Goal: Information Seeking & Learning: Learn about a topic

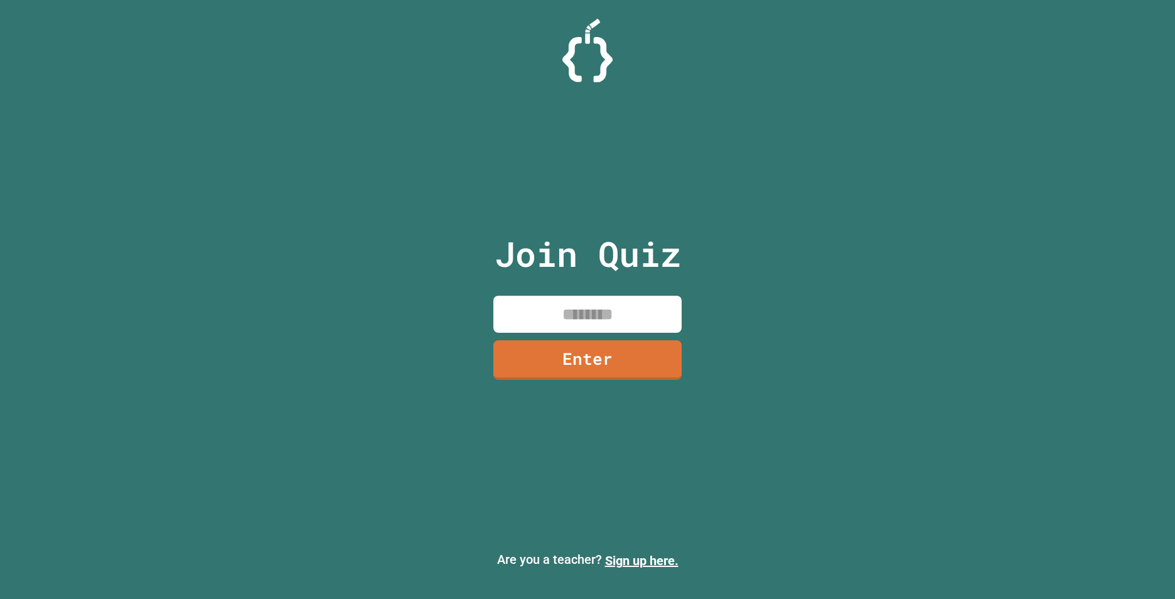
click at [741, 437] on div "Join Quiz Enter Are you a teacher? Sign up here." at bounding box center [587, 299] width 1175 height 599
click at [635, 298] on input at bounding box center [588, 314] width 188 height 37
type input "*"
type input "********"
click at [656, 371] on link "Enter" at bounding box center [588, 357] width 162 height 41
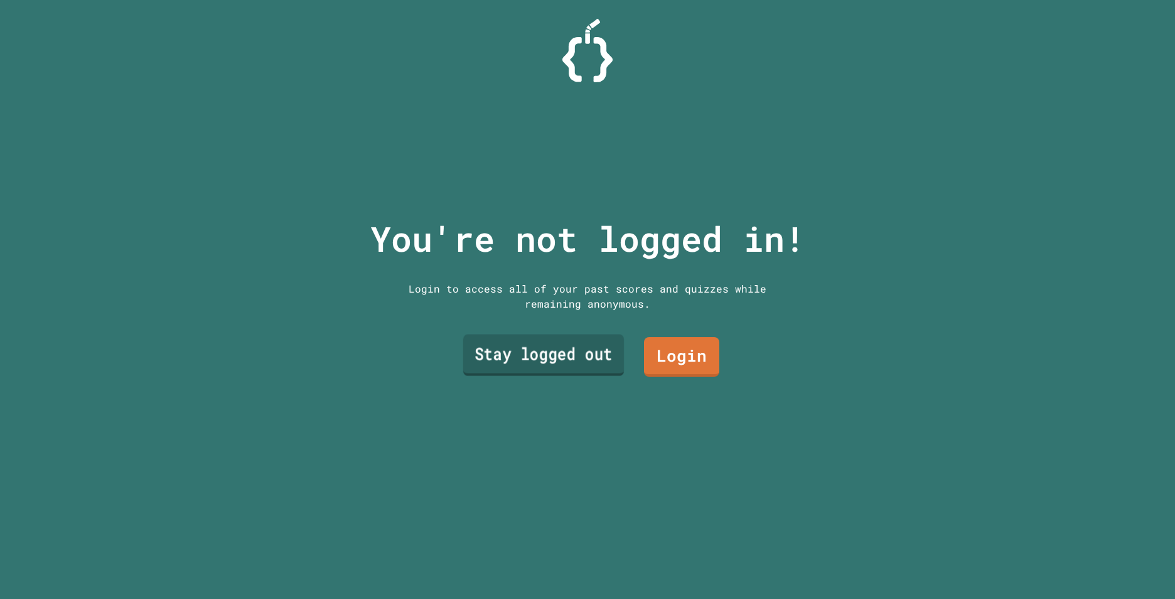
click at [610, 342] on link "Stay logged out" at bounding box center [543, 354] width 161 height 41
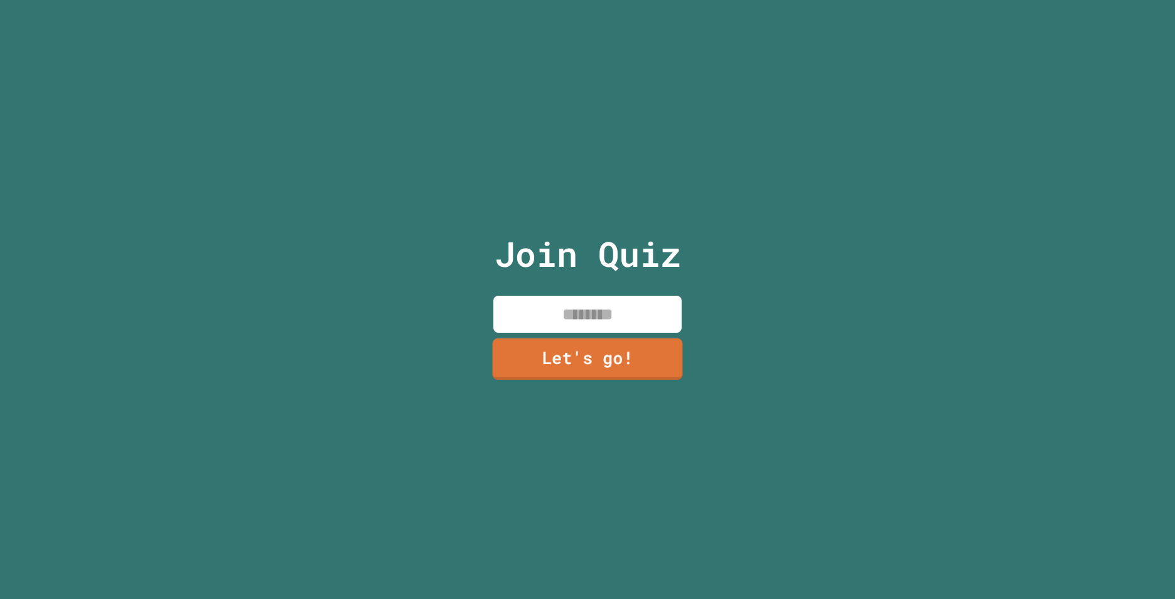
click at [611, 315] on input at bounding box center [588, 314] width 188 height 37
type input "*****"
click at [593, 374] on link "Let's go!" at bounding box center [587, 358] width 173 height 41
click at [588, 0] on div at bounding box center [588, 0] width 0 height 0
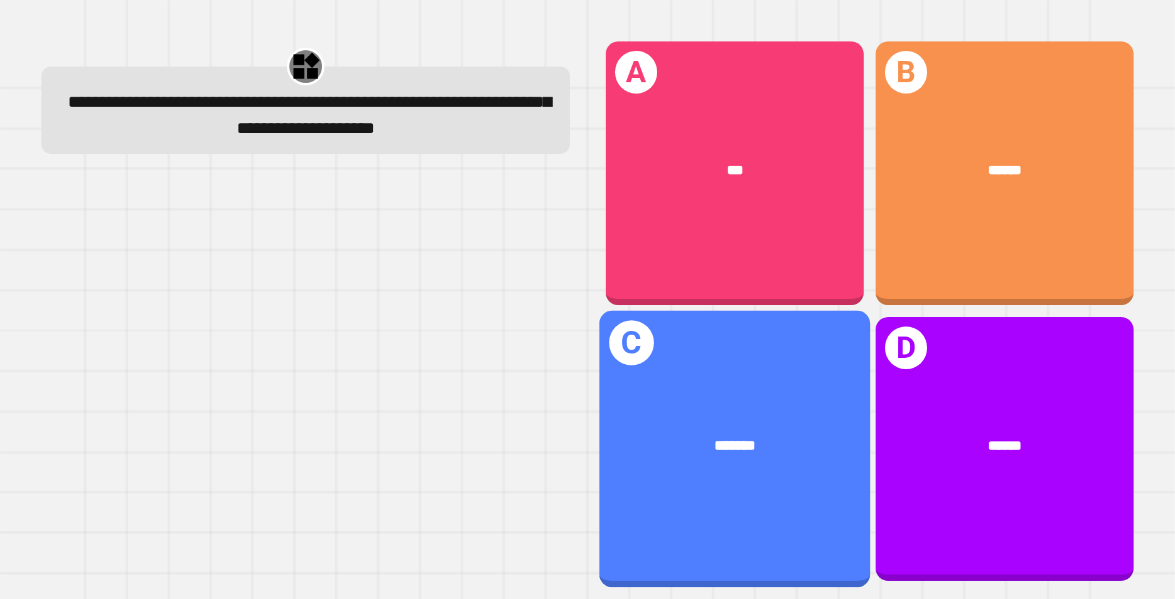
click at [767, 435] on div "*******" at bounding box center [735, 446] width 211 height 23
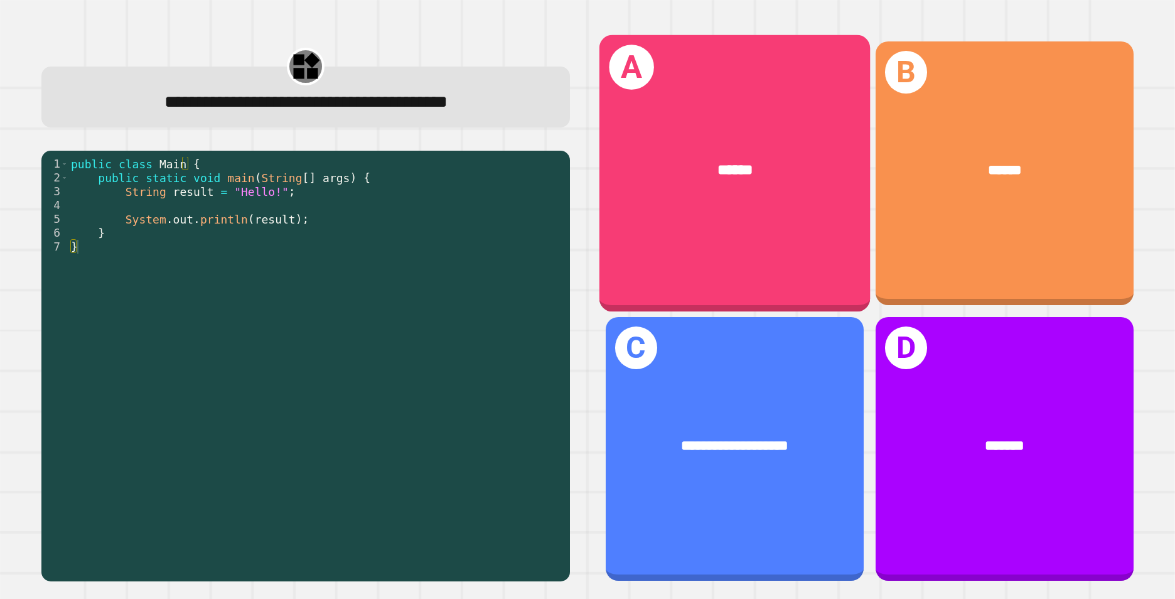
click at [704, 210] on div "A ******" at bounding box center [734, 173] width 271 height 277
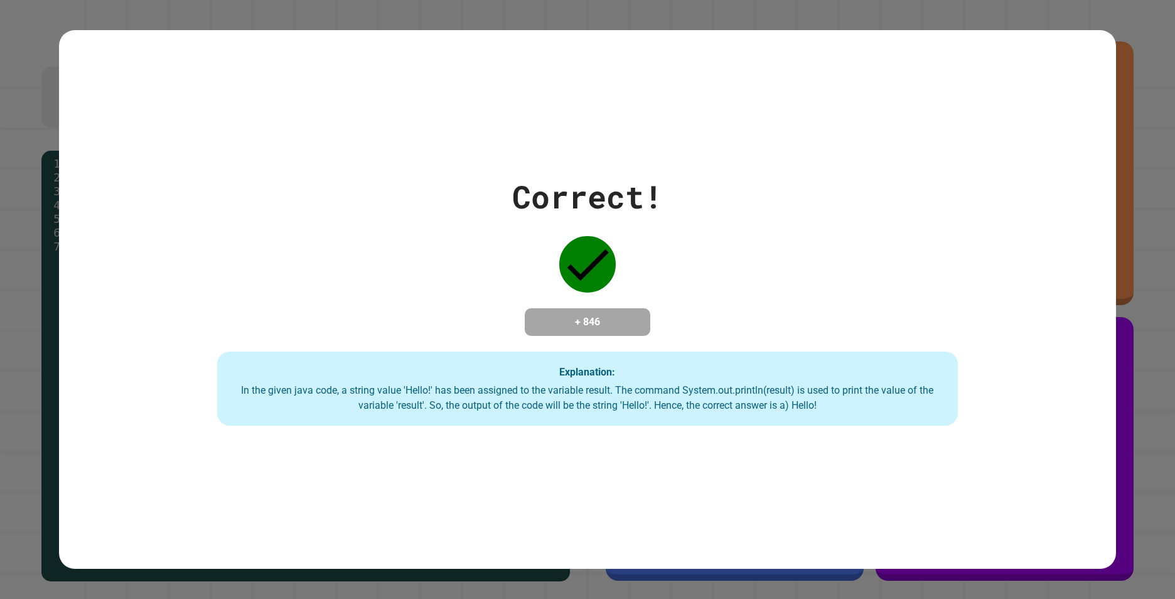
drag, startPoint x: 709, startPoint y: 267, endPoint x: 732, endPoint y: 236, distance: 39.1
click at [710, 267] on div "Correct! + 846 Explanation: In the given java code, a string value 'Hello!' has…" at bounding box center [588, 299] width 1058 height 252
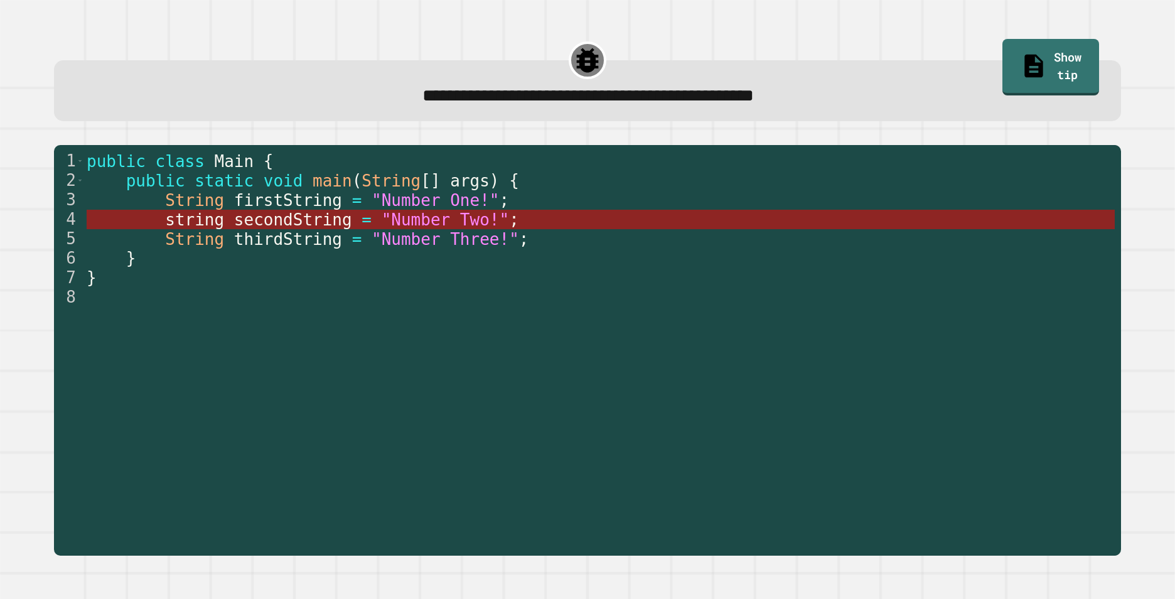
click at [253, 219] on span "secondString" at bounding box center [293, 219] width 118 height 19
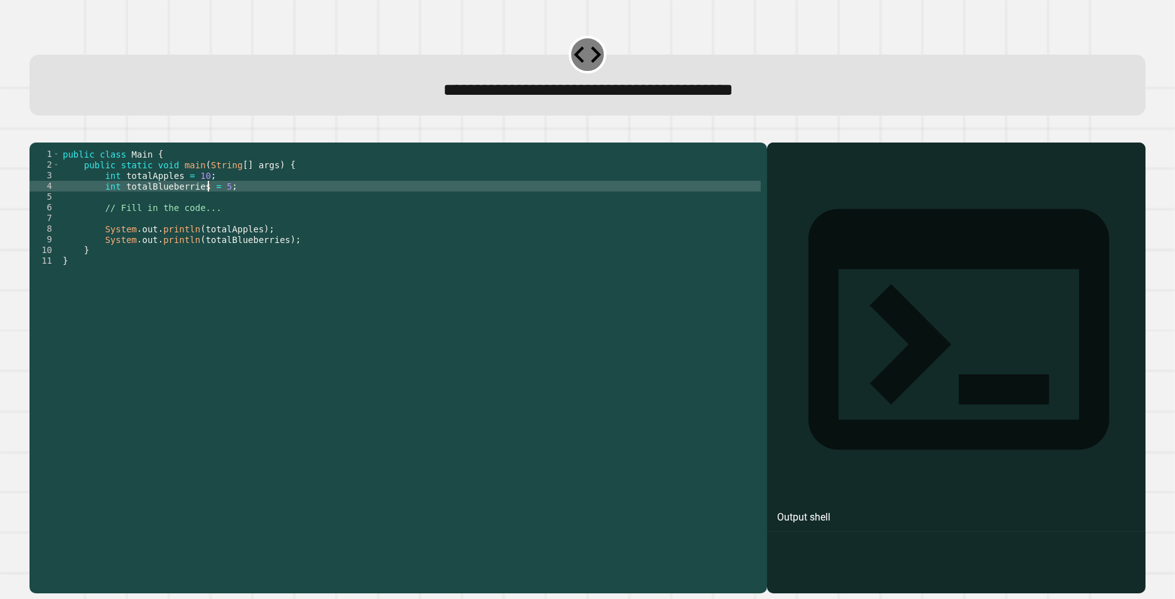
click at [208, 208] on div "public class Main { public static void main ( String [ ] args ) { int totalAppl…" at bounding box center [410, 352] width 701 height 406
click at [153, 289] on div "public class Main { public static void main ( String [ ] args ) { int totalAppl…" at bounding box center [410, 352] width 701 height 406
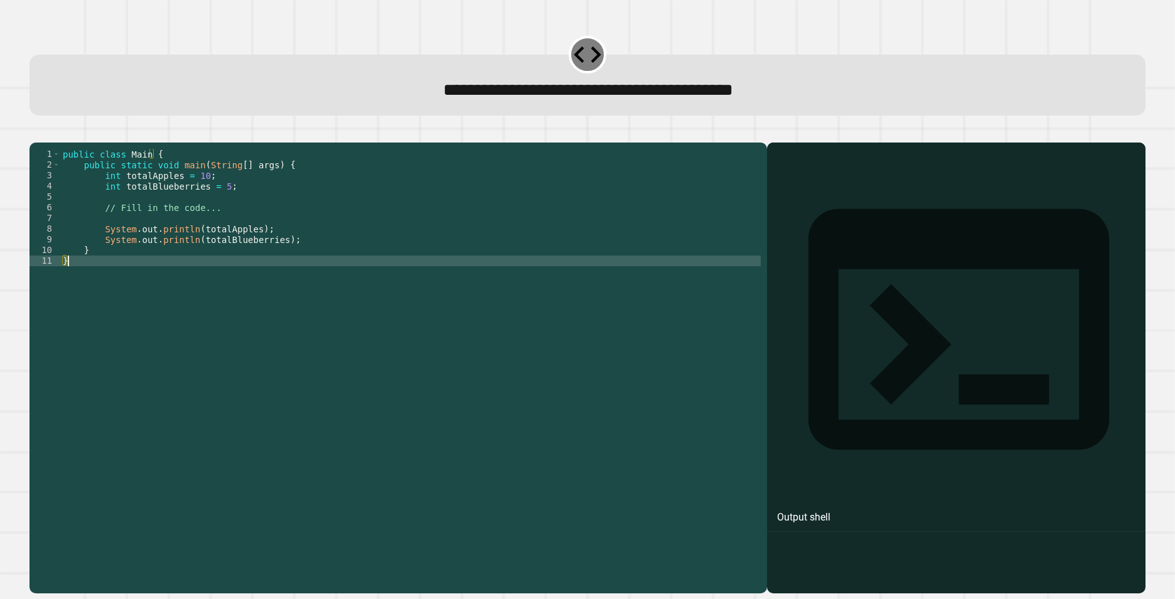
click at [195, 267] on div "public class Main { public static void main ( String [ ] args ) { int totalAppl…" at bounding box center [410, 352] width 701 height 406
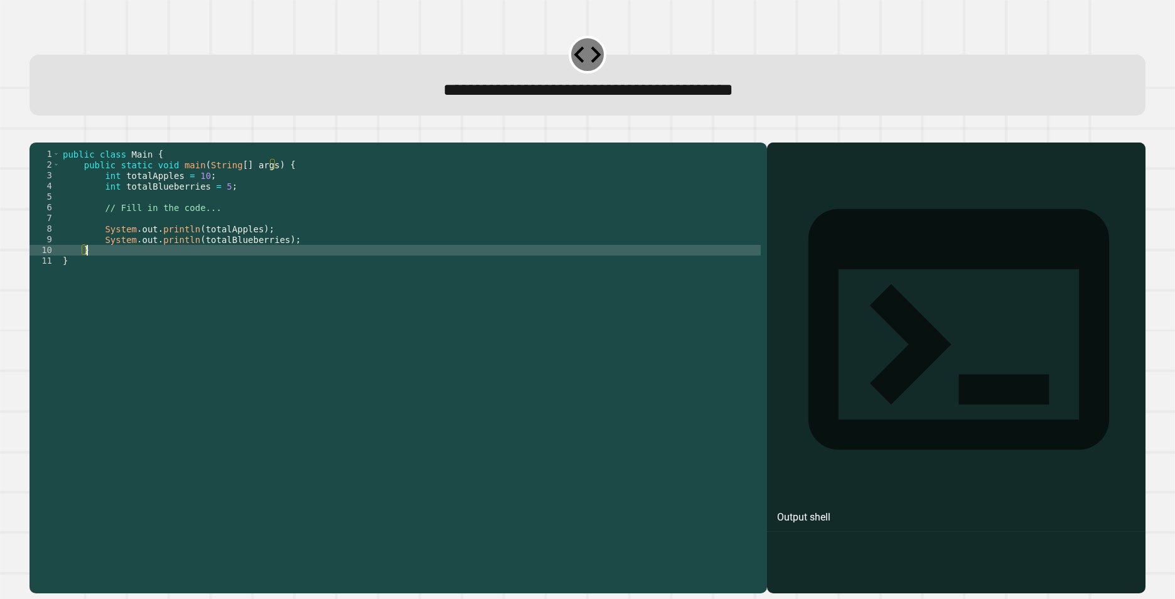
click at [178, 229] on div "public class Main { public static void main ( String [ ] args ) { int totalAppl…" at bounding box center [410, 352] width 701 height 406
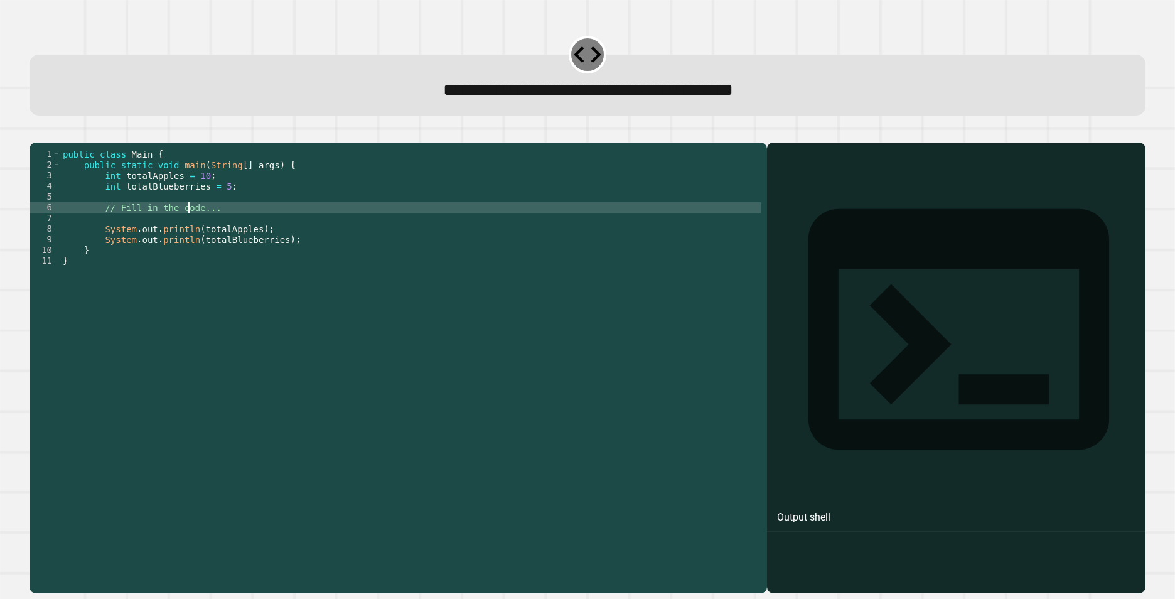
click at [186, 224] on div "public class Main { public static void main ( String [ ] args ) { int totalAppl…" at bounding box center [410, 352] width 701 height 406
click at [215, 227] on div "public class Main { public static void main ( String [ ] args ) { int totalAppl…" at bounding box center [410, 352] width 701 height 406
click at [224, 227] on div "public class Main { public static void main ( String [ ] args ) { int totalAppl…" at bounding box center [410, 341] width 701 height 384
click at [142, 238] on div "public class Main { public static void main ( String [ ] args ) { int totalAppl…" at bounding box center [410, 352] width 701 height 406
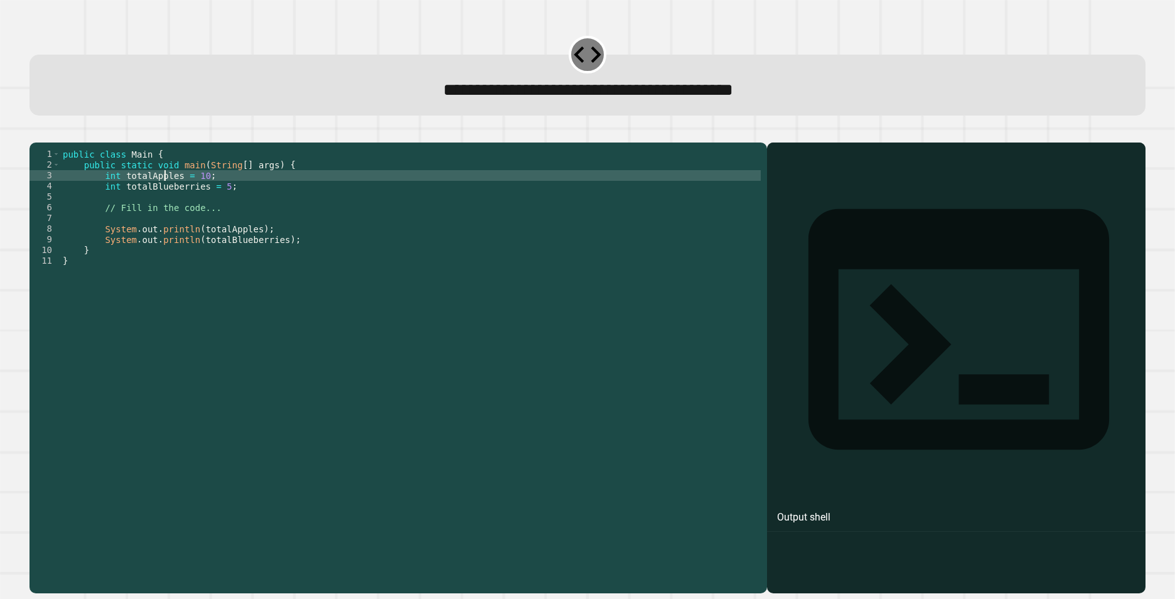
click at [163, 197] on div "public class Main { public static void main ( String [ ] args ) { int totalAppl…" at bounding box center [410, 352] width 701 height 406
click at [168, 202] on div "public class Main { public static void main ( String [ ] args ) { int totalAppl…" at bounding box center [410, 352] width 701 height 406
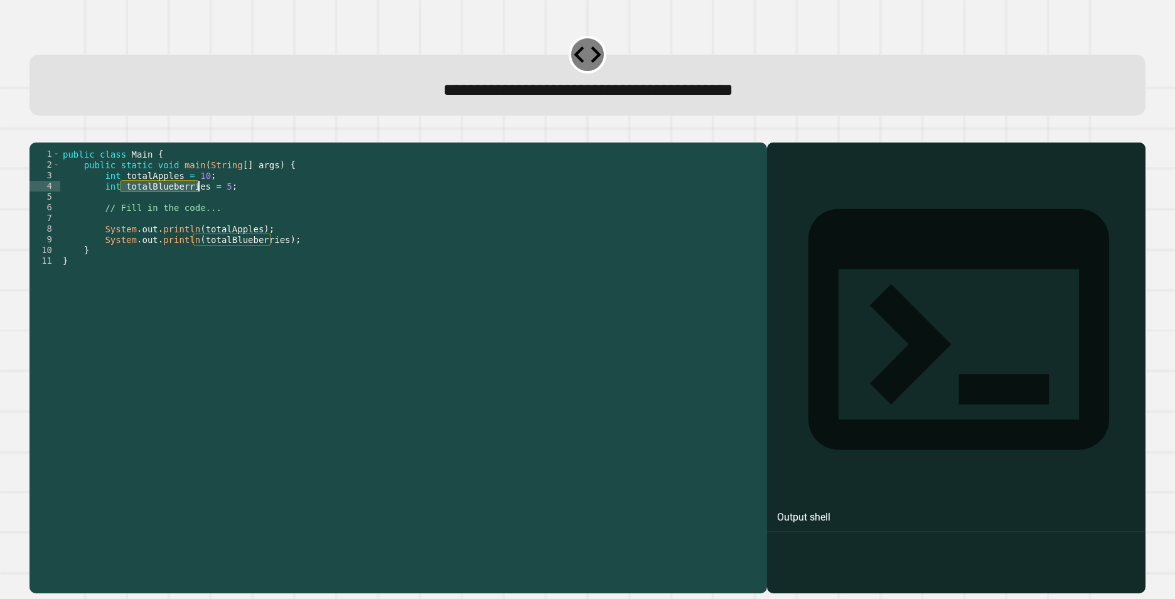
click at [168, 202] on div "public class Main { public static void main ( String [ ] args ) { int totalAppl…" at bounding box center [410, 352] width 701 height 406
type textarea "**********"
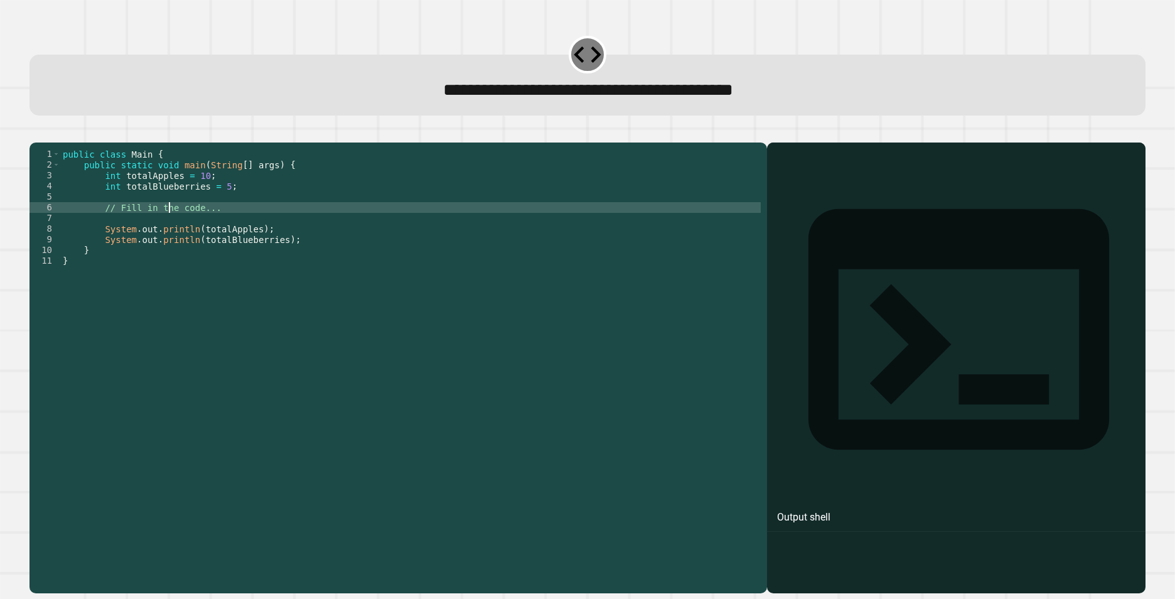
click at [168, 230] on div "public class Main { public static void main ( String [ ] args ) { int totalAppl…" at bounding box center [410, 352] width 701 height 406
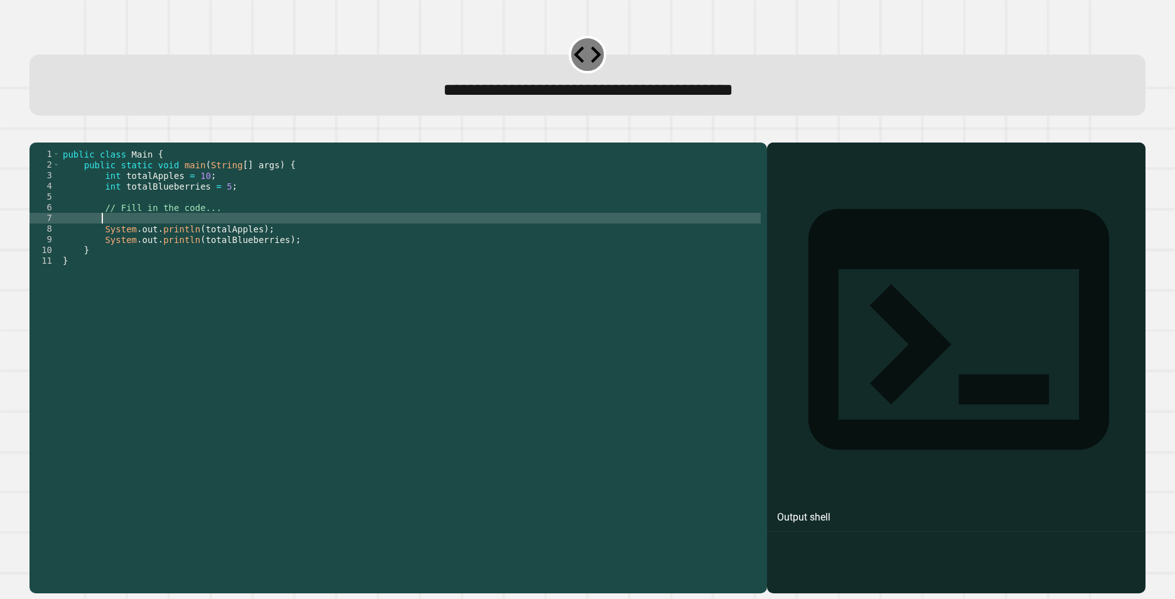
click at [167, 234] on div "public class Main { public static void main ( String [ ] args ) { int totalAppl…" at bounding box center [410, 352] width 701 height 406
paste textarea "**********"
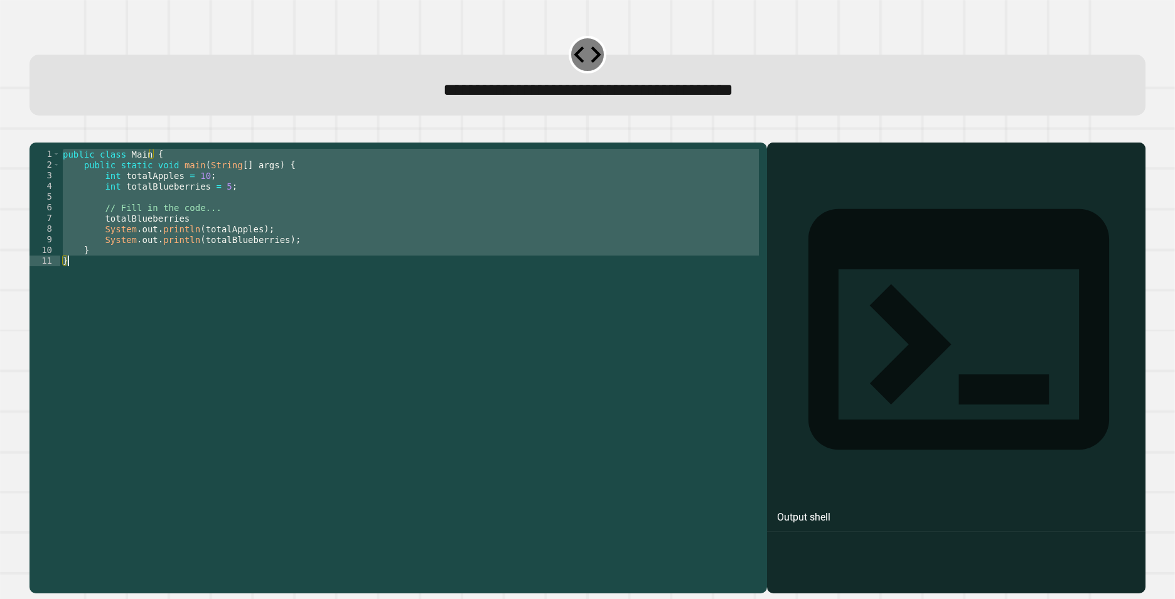
type textarea "* *"
click at [212, 203] on div "public class Main { public static void main ( String [ ] args ) { int totalAppl…" at bounding box center [410, 341] width 701 height 384
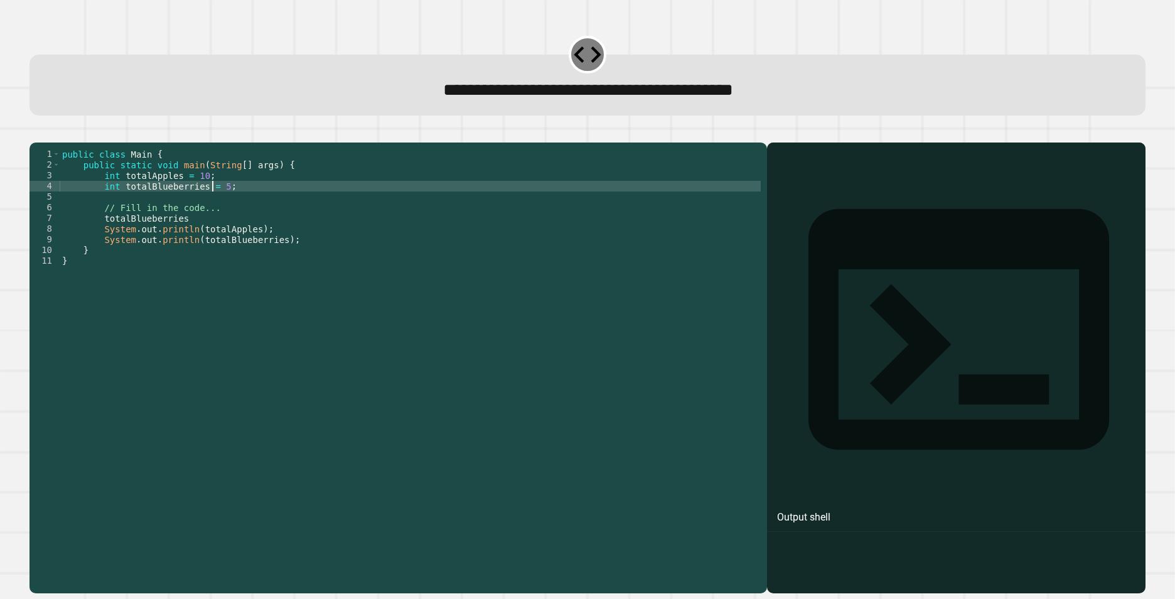
click at [223, 233] on div "public class Main { public static void main ( String [ ] args ) { int totalAppl…" at bounding box center [410, 352] width 701 height 406
type textarea "**********"
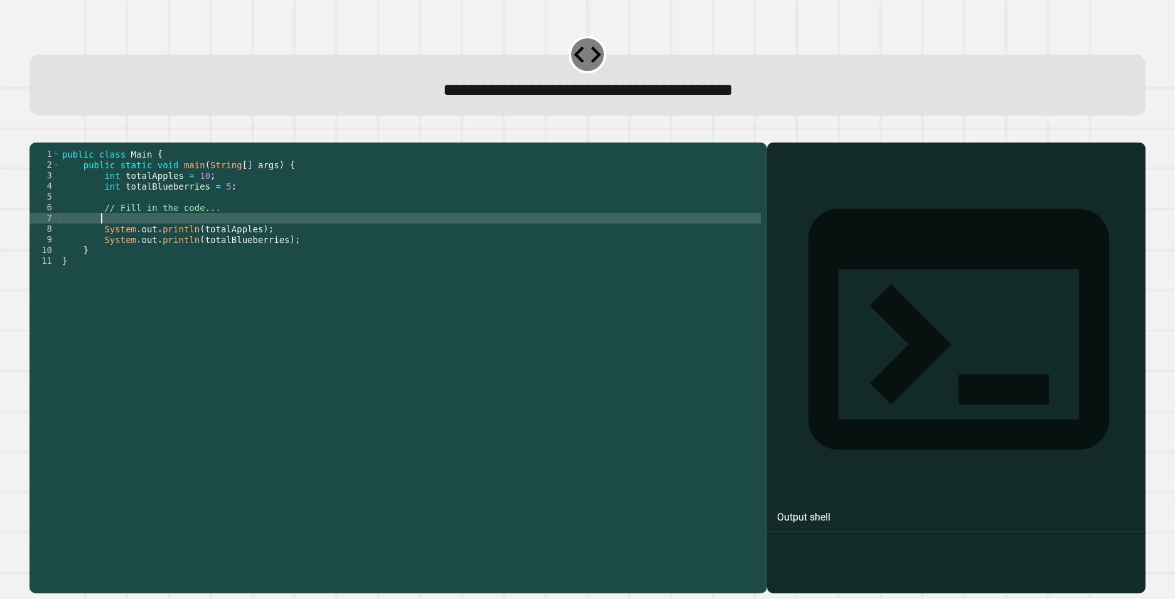
click at [220, 208] on div "public class Main { public static void main ( String [ ] args ) { int totalAppl…" at bounding box center [410, 352] width 701 height 406
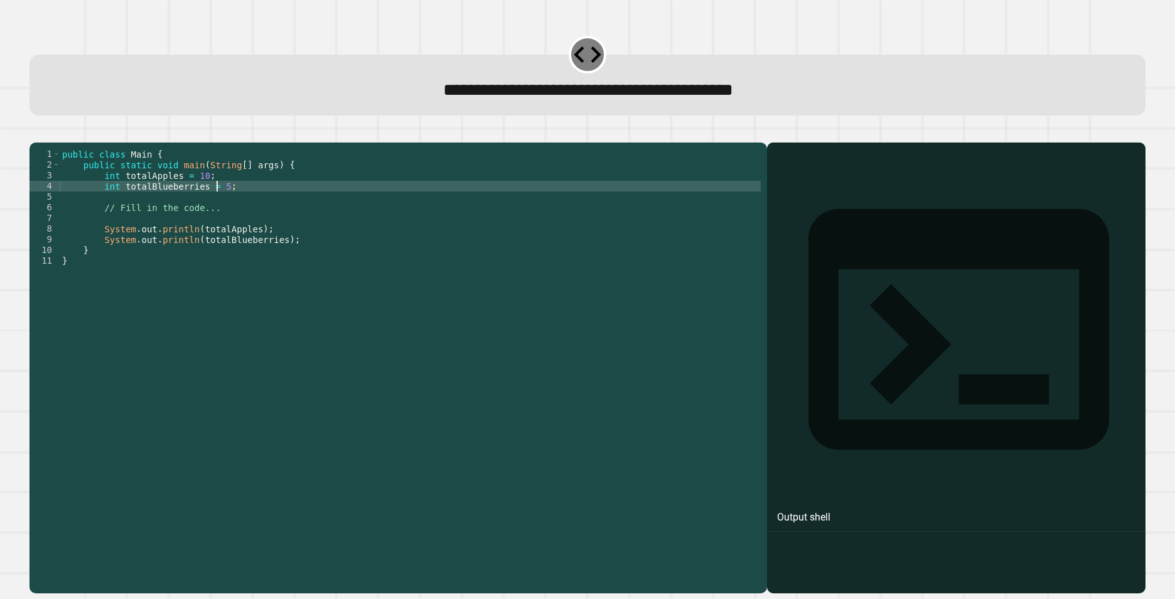
click at [219, 207] on div "public class Main { public static void main ( String [ ] args ) { int totalAppl…" at bounding box center [410, 352] width 701 height 406
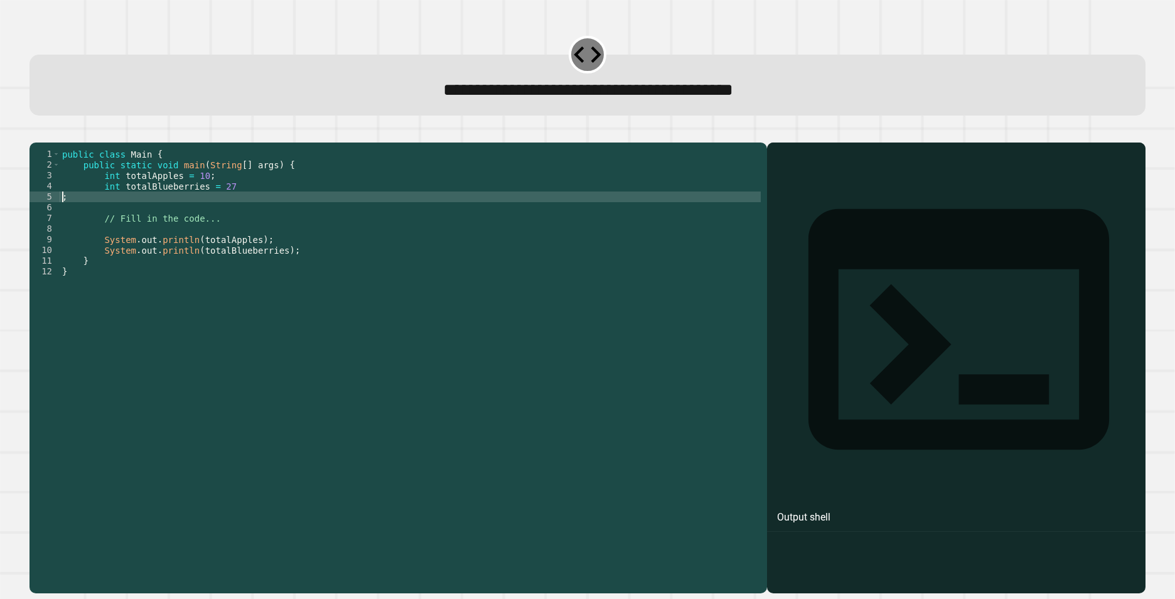
type textarea "**********"
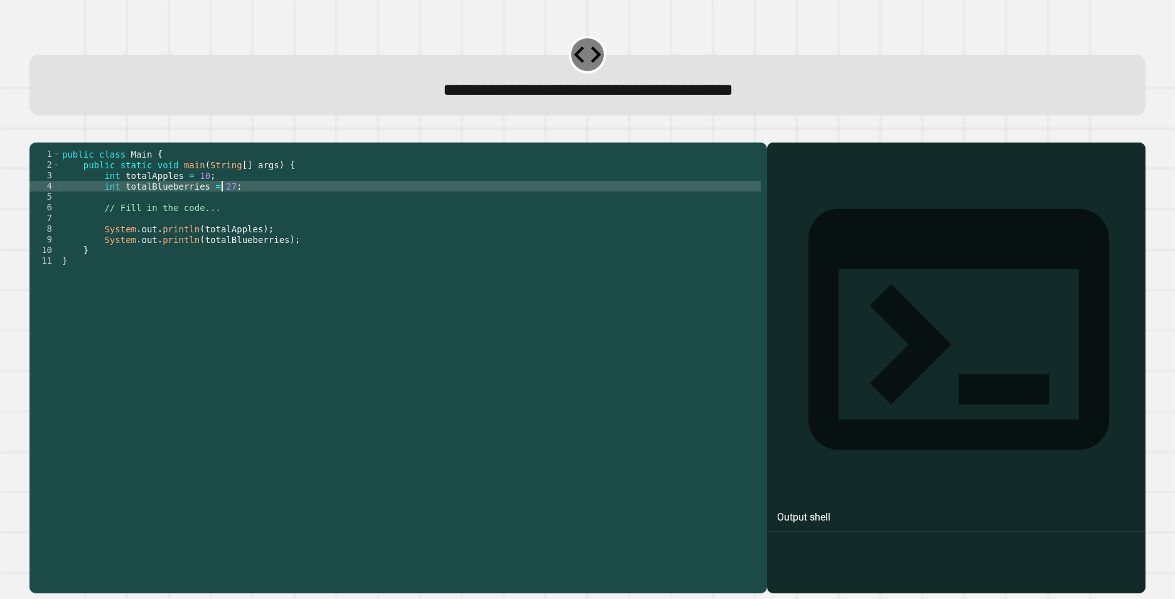
click at [170, 220] on div "public class Main { public static void main ( String [ ] args ) { int totalAppl…" at bounding box center [410, 352] width 701 height 406
click at [273, 256] on div "public class Main { public static void main ( String [ ] args ) { int totalAppl…" at bounding box center [410, 352] width 701 height 406
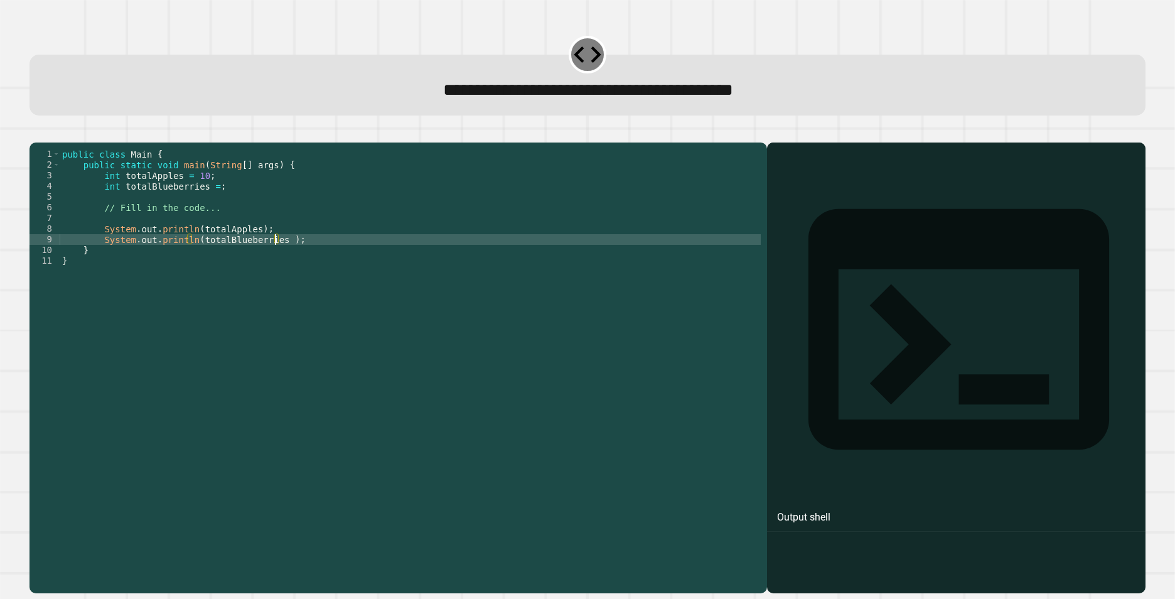
scroll to position [0, 15]
drag, startPoint x: 210, startPoint y: 205, endPoint x: 222, endPoint y: 204, distance: 11.3
click at [210, 205] on div "public class Main { public static void main ( String [ ] args ) { int totalAppl…" at bounding box center [410, 352] width 701 height 406
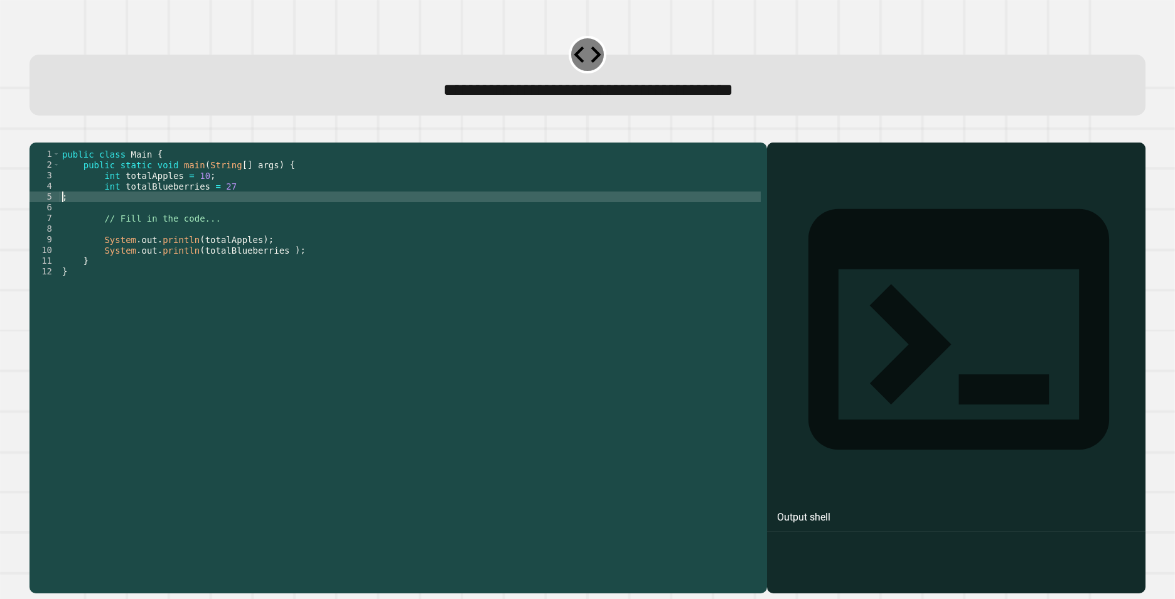
scroll to position [0, 0]
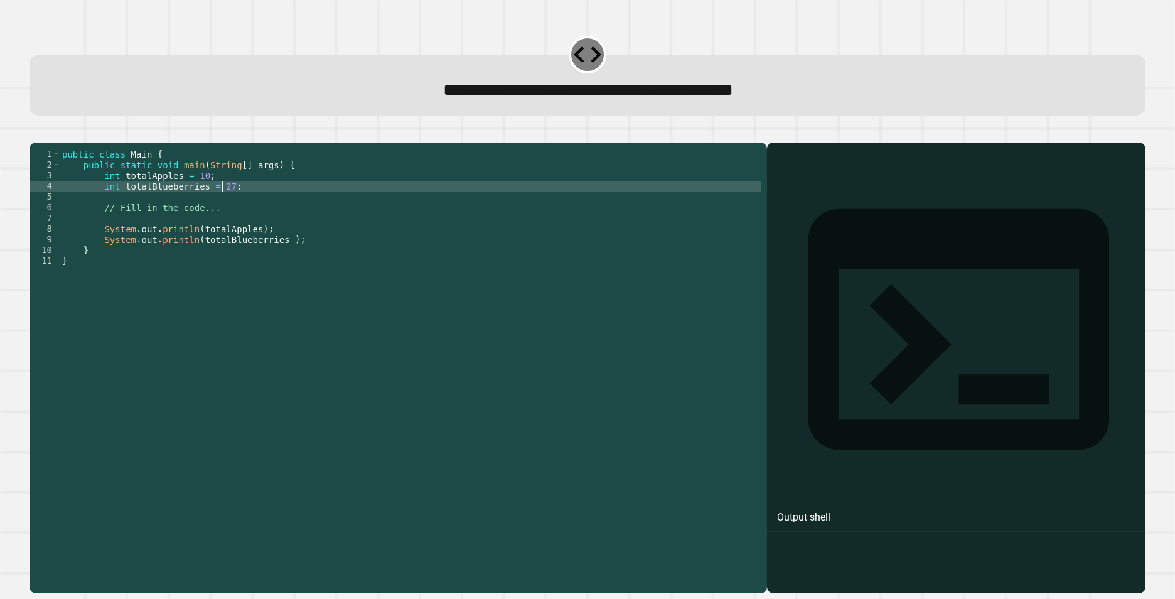
type textarea "**********"
click at [36, 132] on icon "button" at bounding box center [36, 132] width 0 height 0
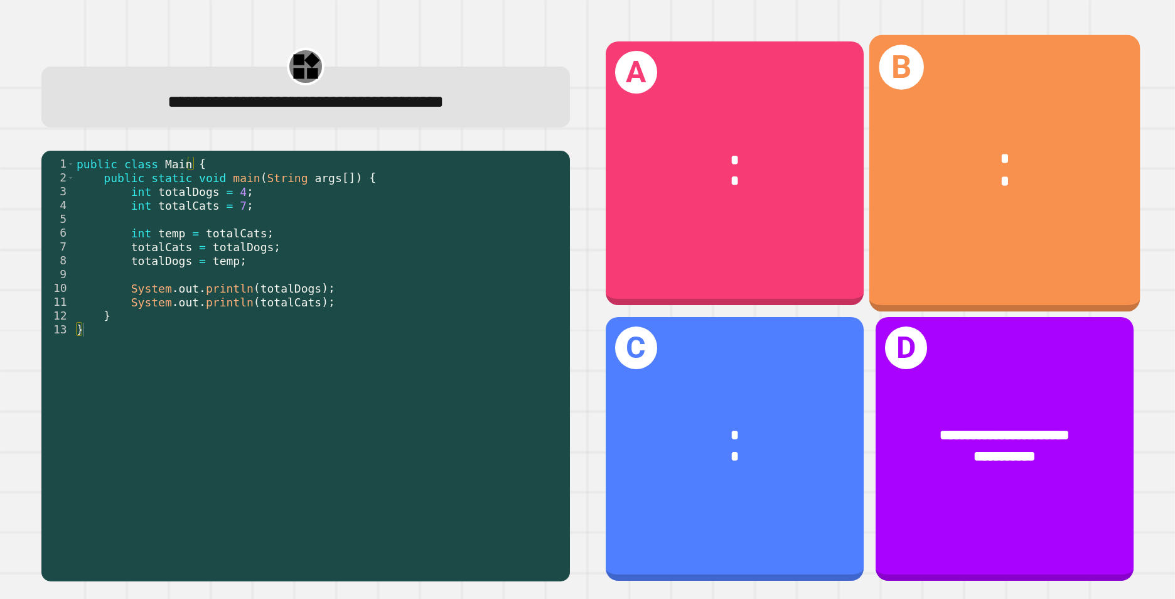
click at [1041, 225] on div "B * *" at bounding box center [1004, 173] width 271 height 277
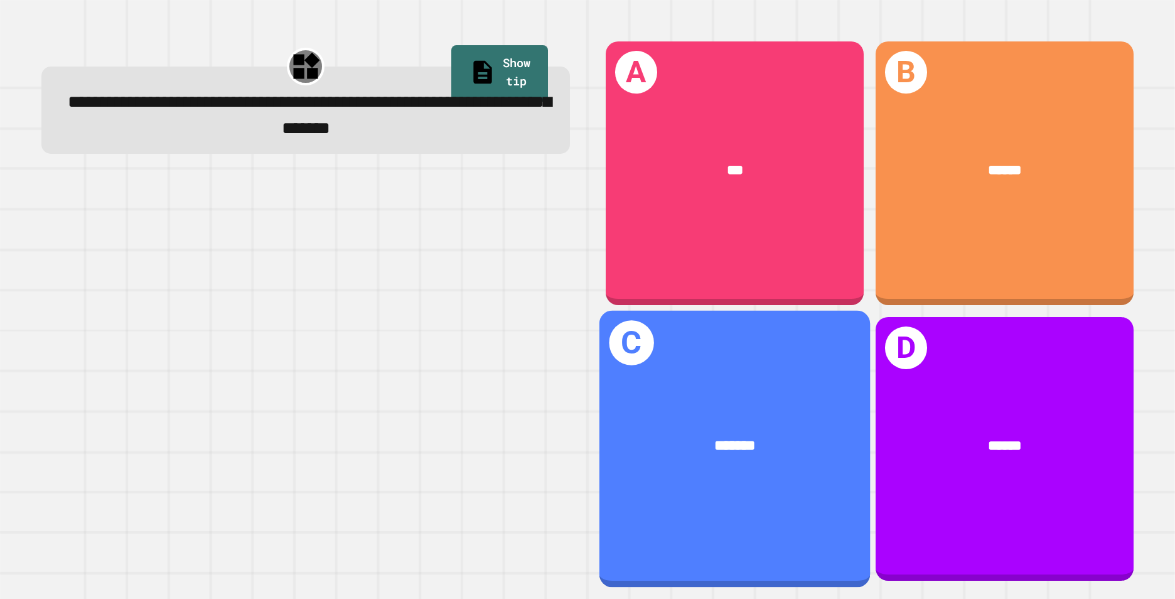
click at [715, 438] on span "*******" at bounding box center [735, 445] width 41 height 15
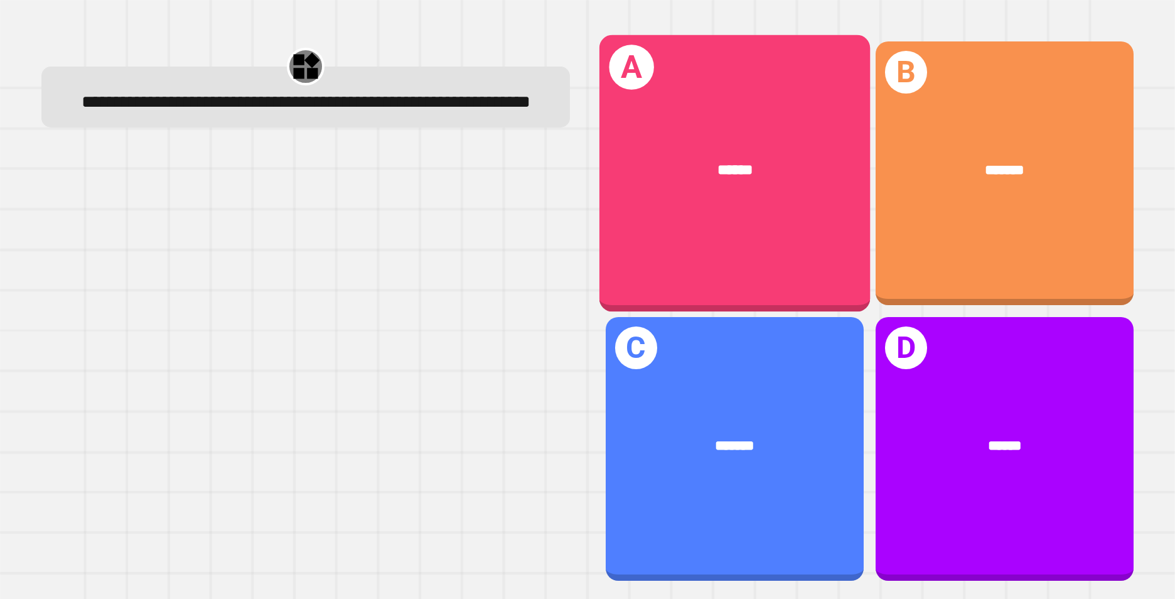
click at [725, 234] on div "A ******" at bounding box center [734, 173] width 271 height 277
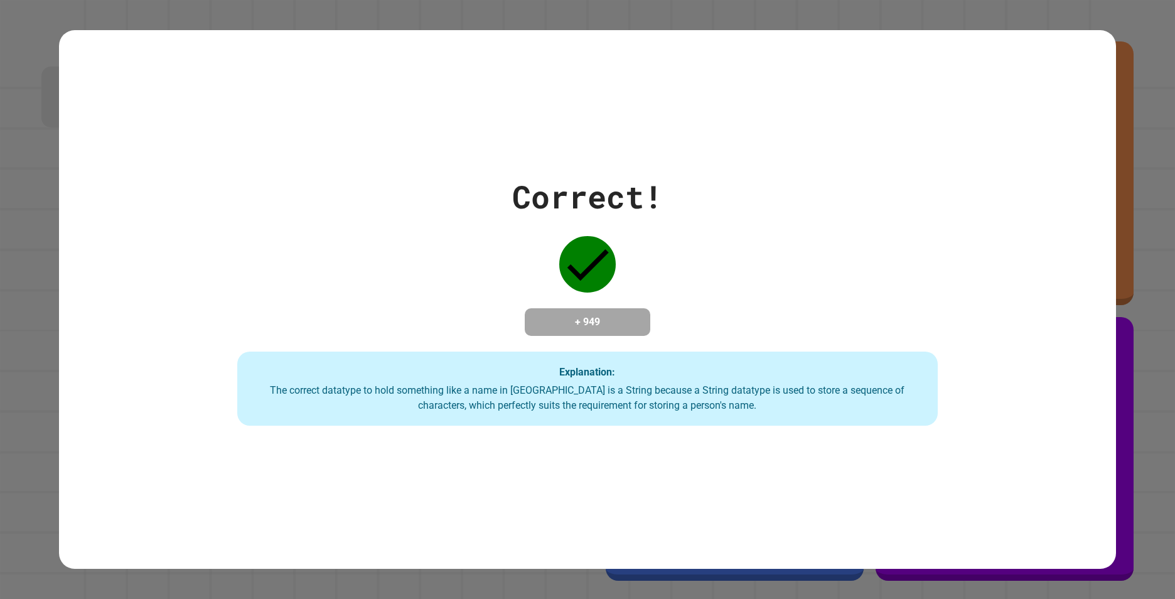
click at [681, 433] on div "Correct! + 949 Explanation: The correct datatype to hold something like a name …" at bounding box center [588, 299] width 1058 height 539
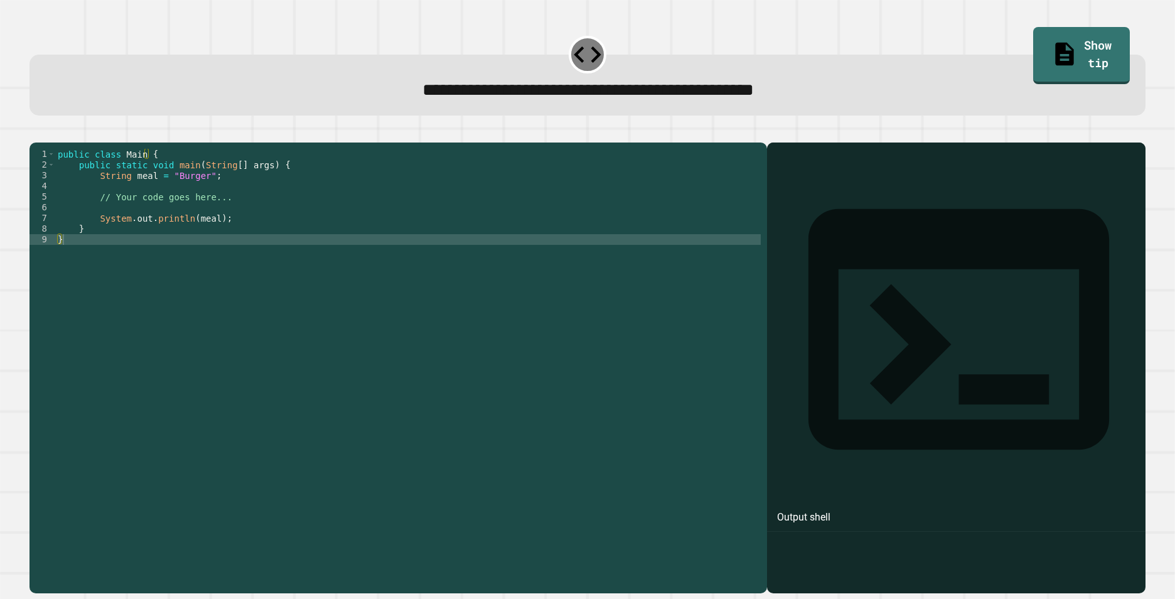
click at [189, 200] on div "public class Main { public static void main ( String [ ] args ) { String meal =…" at bounding box center [408, 352] width 706 height 406
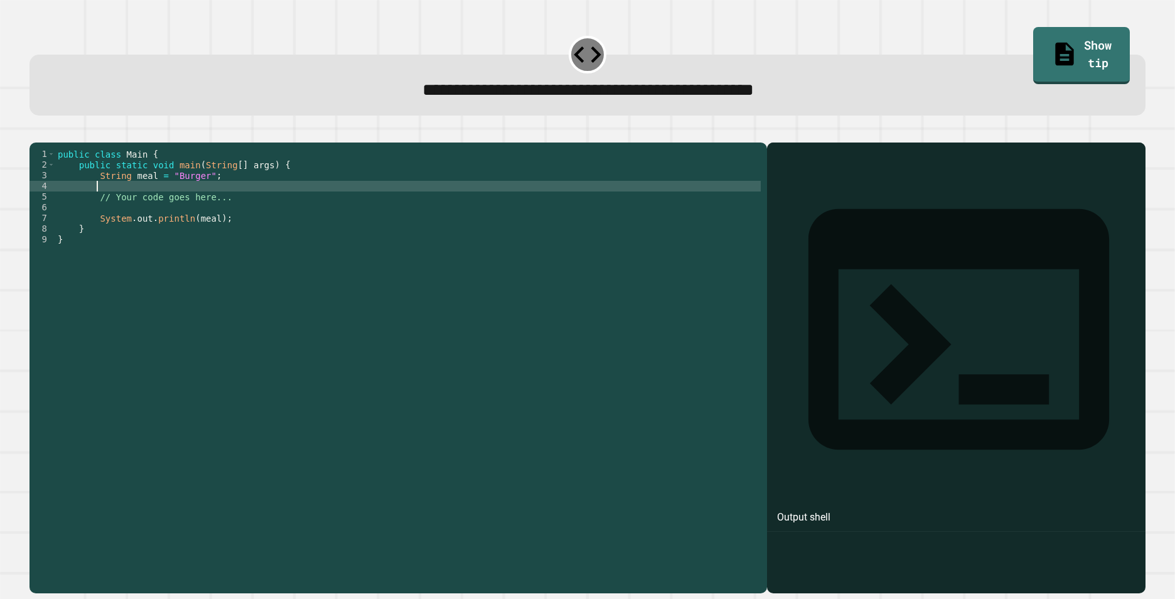
click at [189, 200] on div "public class Main { public static void main ( String [ ] args ) { String meal =…" at bounding box center [408, 352] width 706 height 406
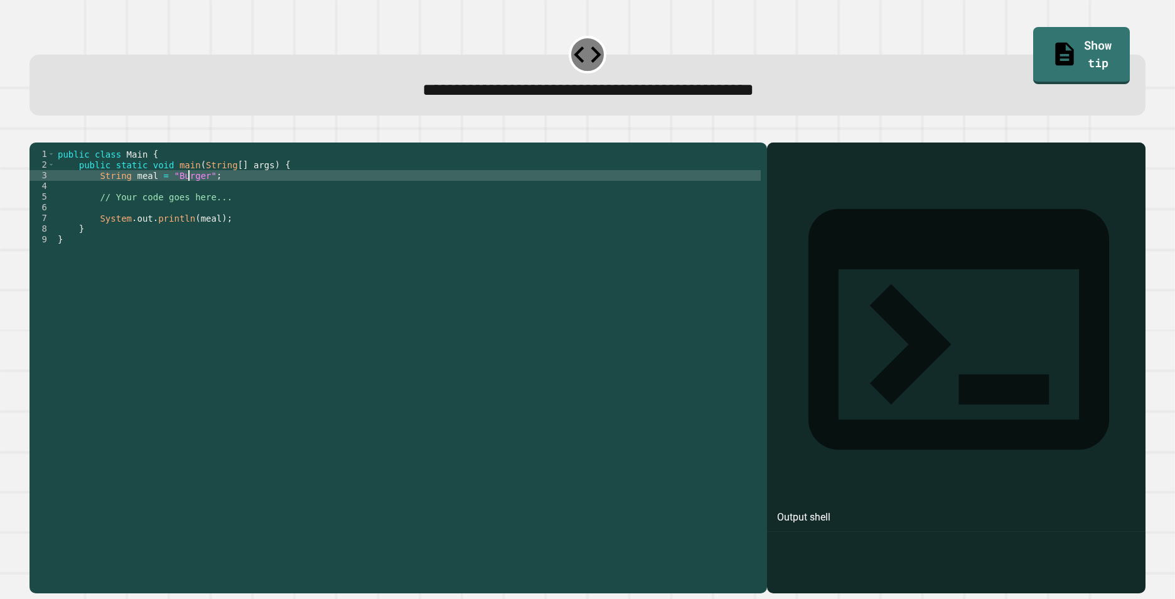
click at [189, 193] on div "public class Main { public static void main ( String [ ] args ) { String meal =…" at bounding box center [408, 352] width 706 height 406
type textarea "**********"
click at [46, 143] on icon "button" at bounding box center [44, 140] width 7 height 9
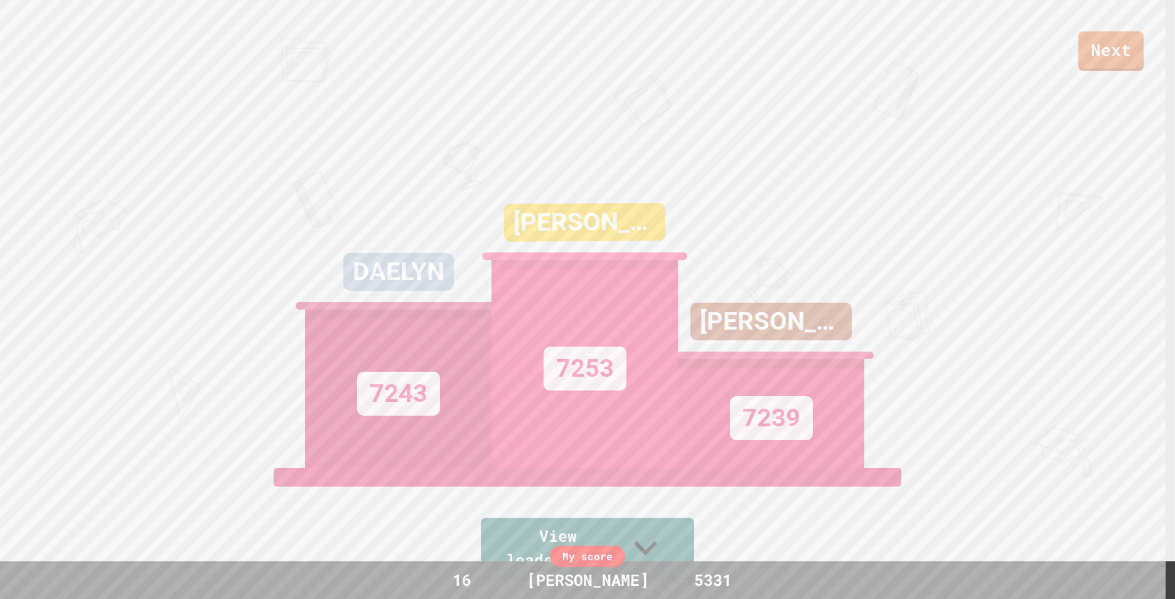
drag, startPoint x: 688, startPoint y: 527, endPoint x: 668, endPoint y: 561, distance: 39.1
click at [668, 561] on icon at bounding box center [645, 547] width 47 height 47
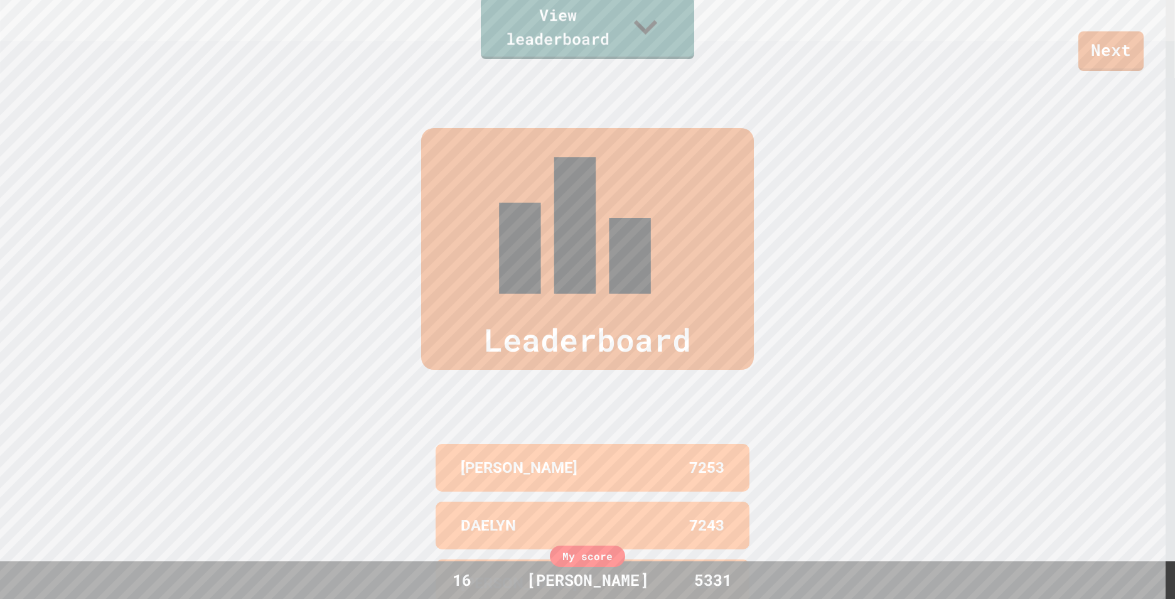
scroll to position [595, 0]
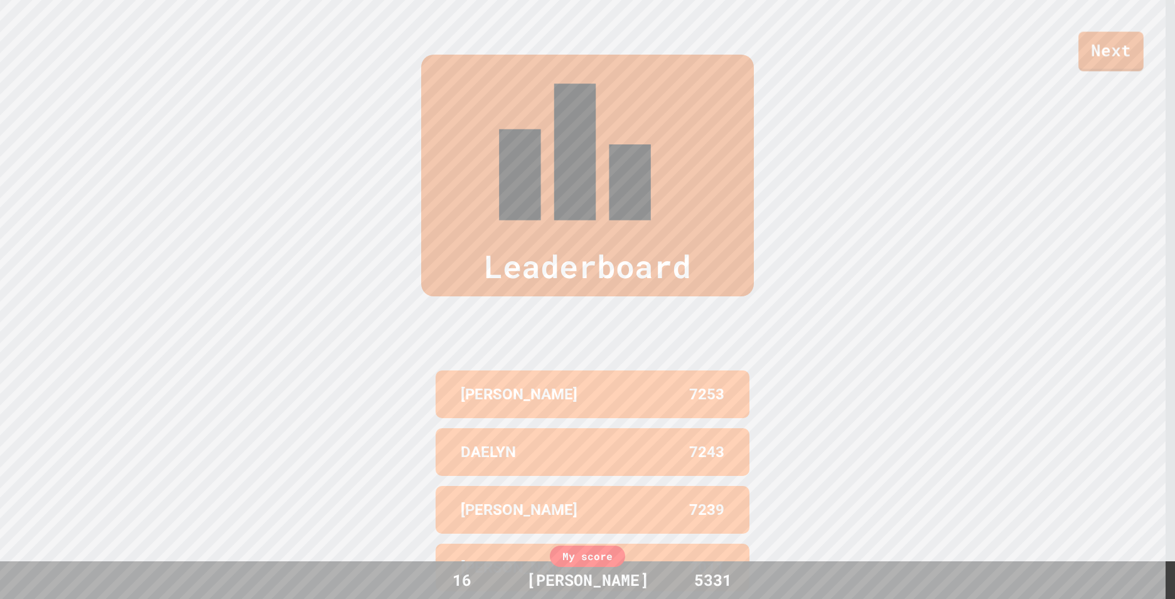
click at [1118, 73] on div "Leaderboard" at bounding box center [587, 176] width 1175 height 242
click at [1115, 50] on link "Next" at bounding box center [1111, 49] width 60 height 41
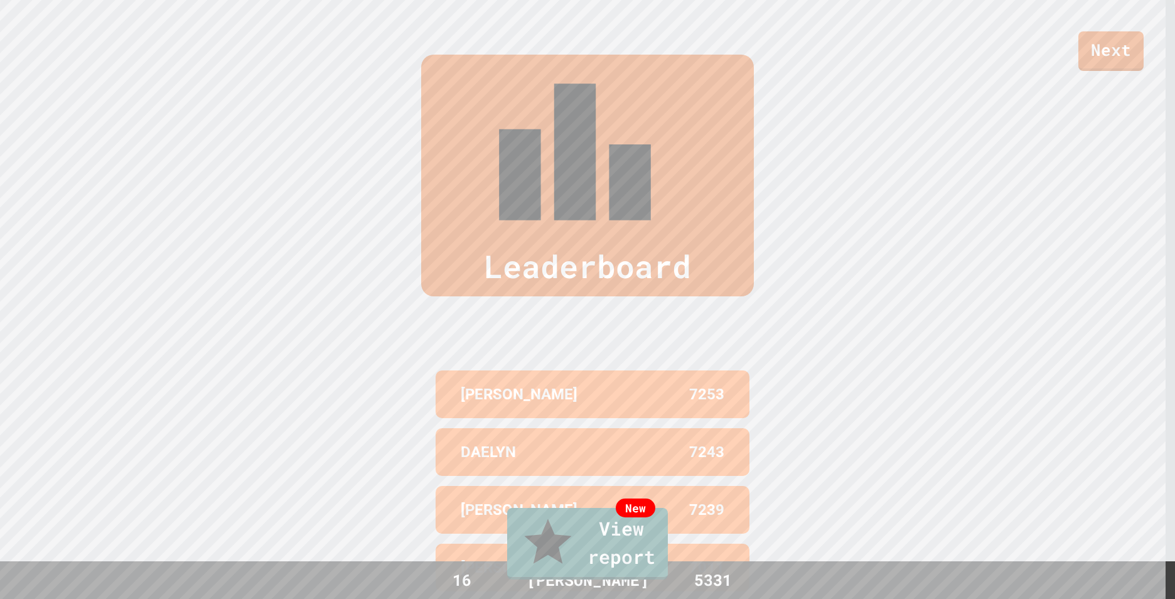
type textarea "********"
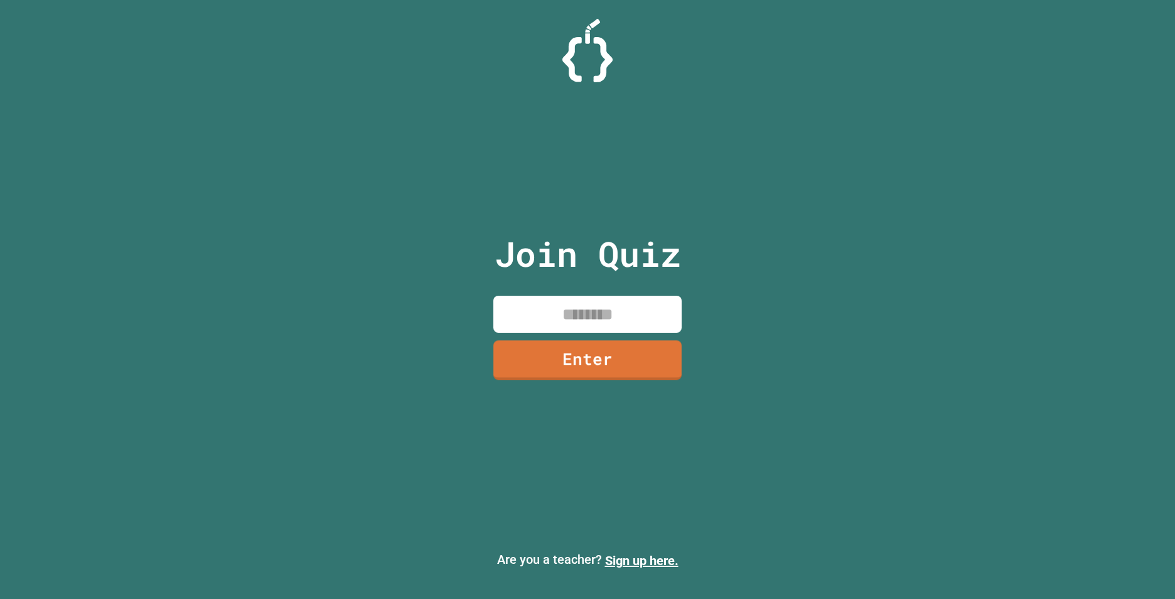
click at [584, 320] on input at bounding box center [588, 314] width 188 height 37
type input "********"
click at [597, 350] on link "Enter" at bounding box center [588, 358] width 178 height 41
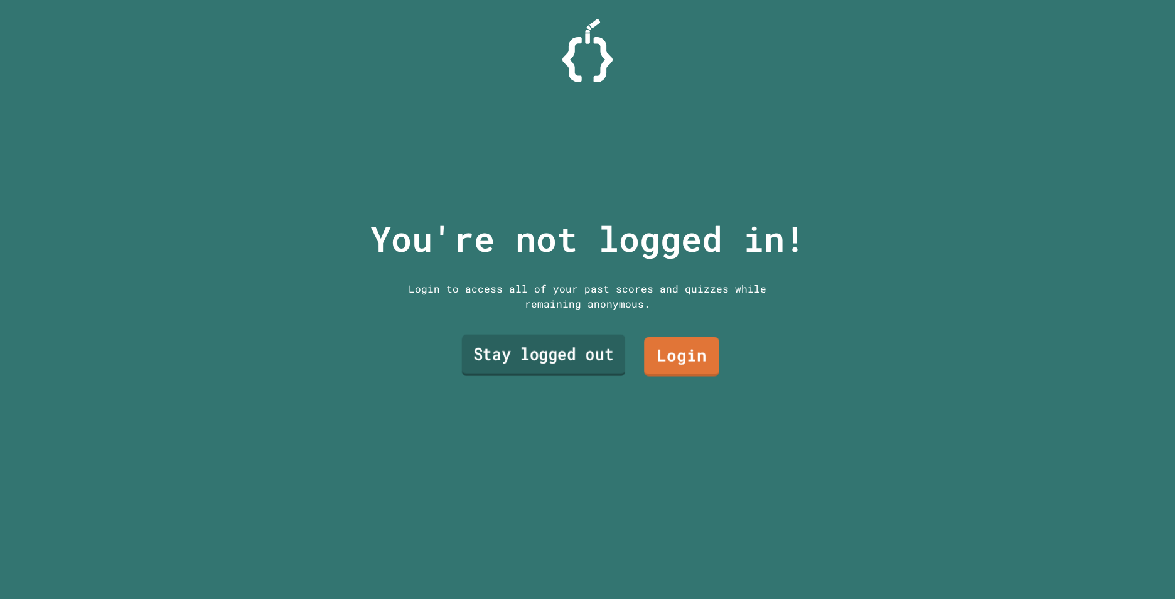
click at [473, 347] on link "Stay logged out" at bounding box center [544, 354] width 164 height 41
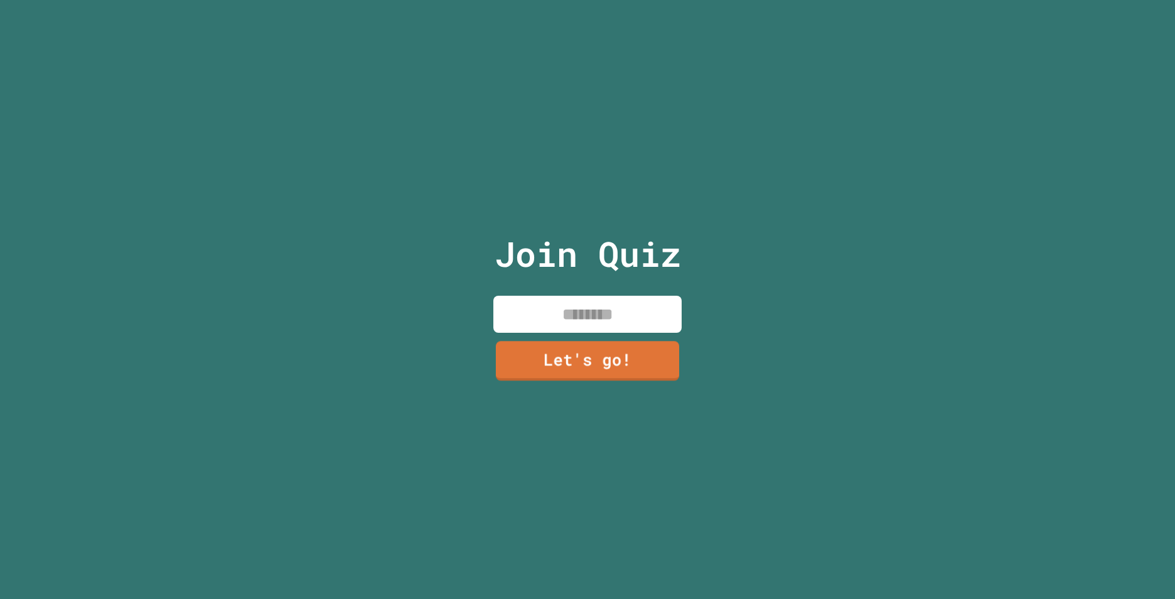
click at [524, 300] on input at bounding box center [588, 314] width 188 height 37
type input "*****"
click at [560, 368] on link "Let's go!" at bounding box center [588, 358] width 190 height 41
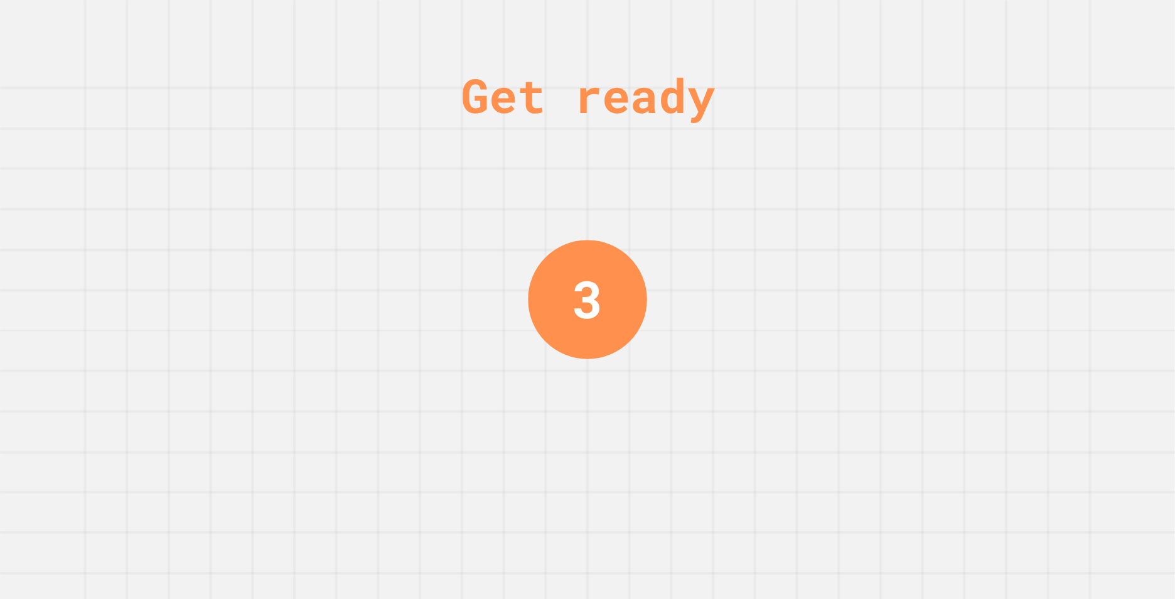
click at [612, 299] on div "3" at bounding box center [587, 299] width 119 height 119
click at [612, 299] on div "2" at bounding box center [587, 299] width 120 height 120
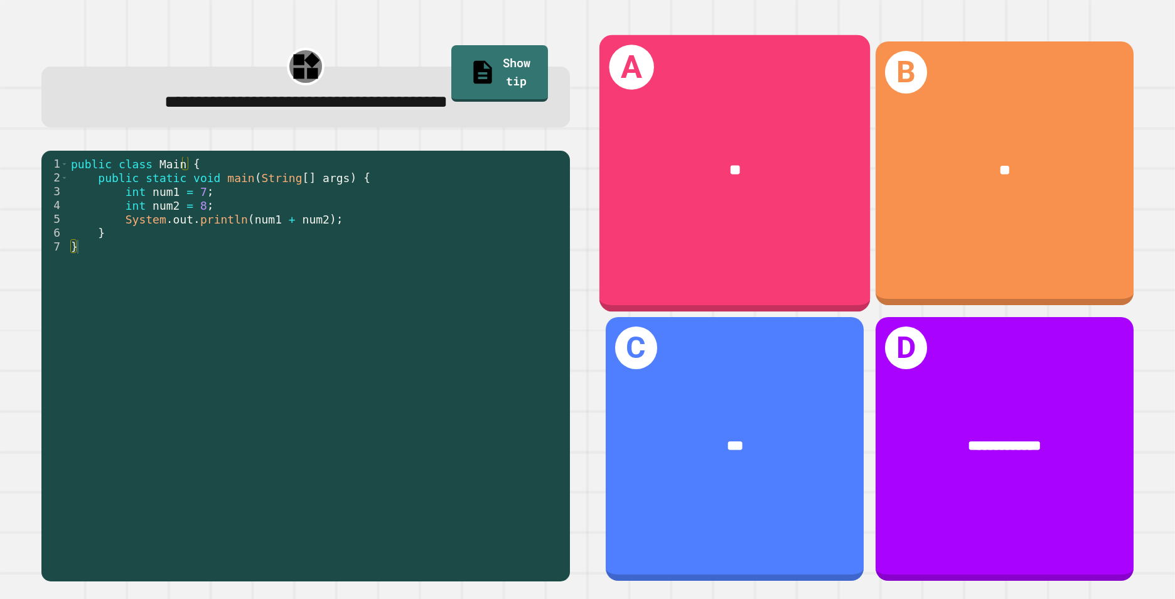
click at [753, 225] on div "A **" at bounding box center [734, 173] width 271 height 277
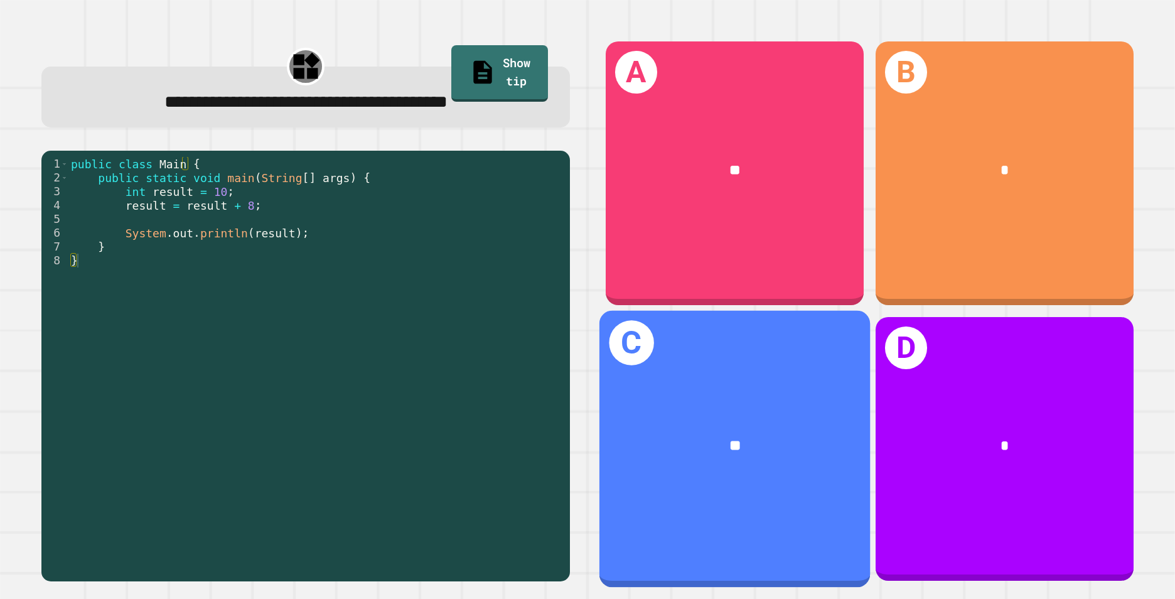
click at [763, 418] on div "**" at bounding box center [734, 446] width 271 height 82
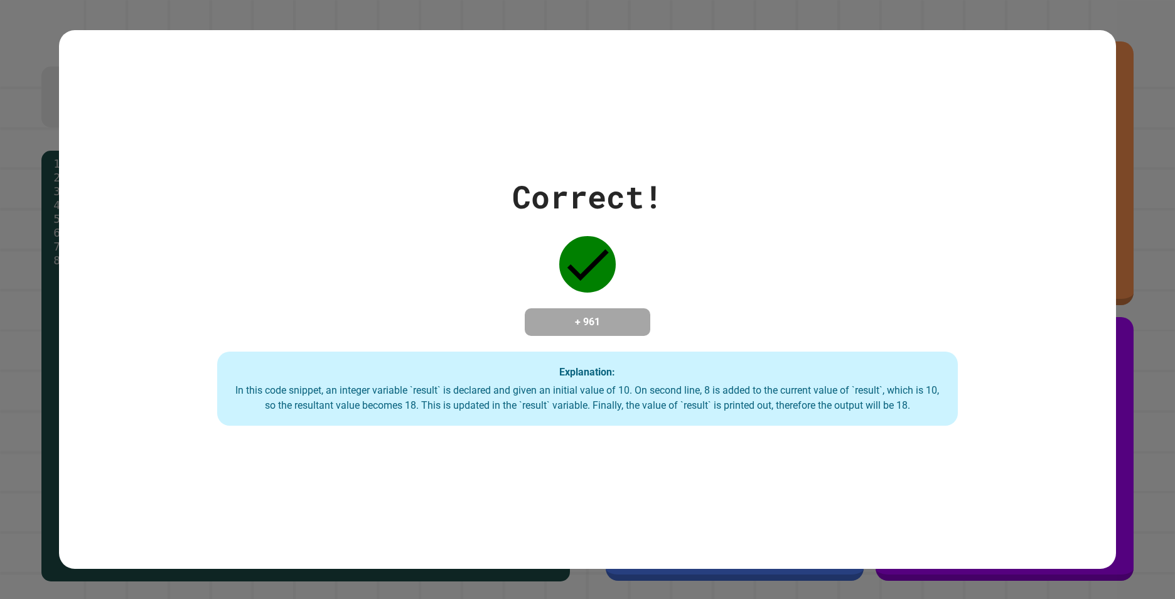
click at [811, 363] on div "Explanation: In this code snippet, an integer variable `result` is declared and…" at bounding box center [587, 389] width 740 height 74
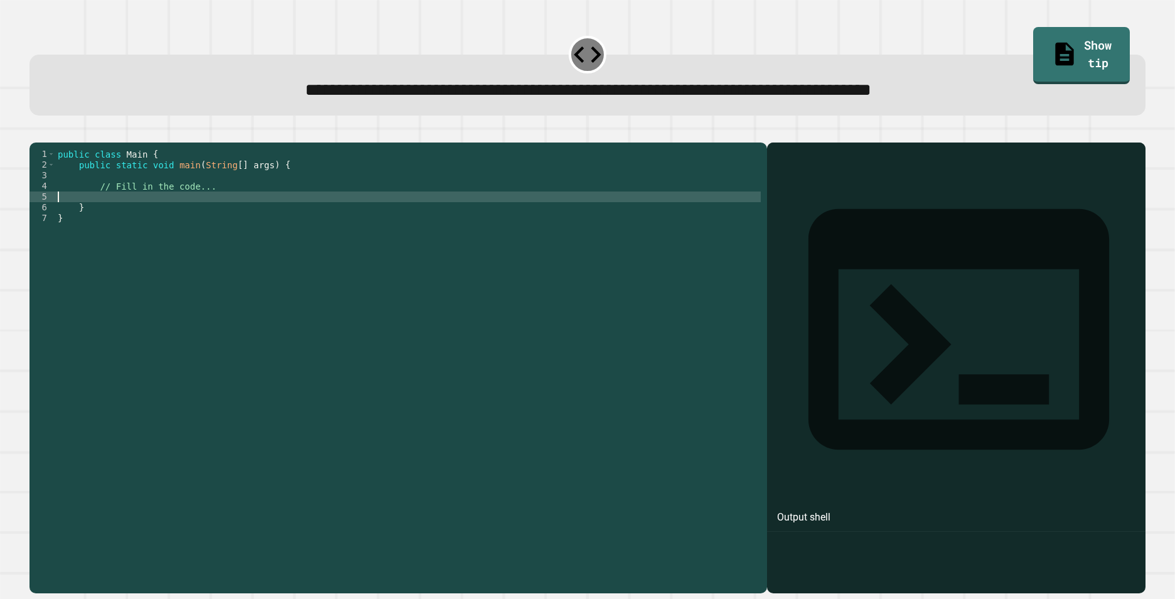
click at [112, 214] on div "public class Main { public static void main ( String [ ] args ) { // Fill in th…" at bounding box center [408, 352] width 706 height 406
type textarea "*"
click at [91, 213] on div "public class Main { public static void main ( String [ ] args ) { // Fill in th…" at bounding box center [408, 352] width 706 height 406
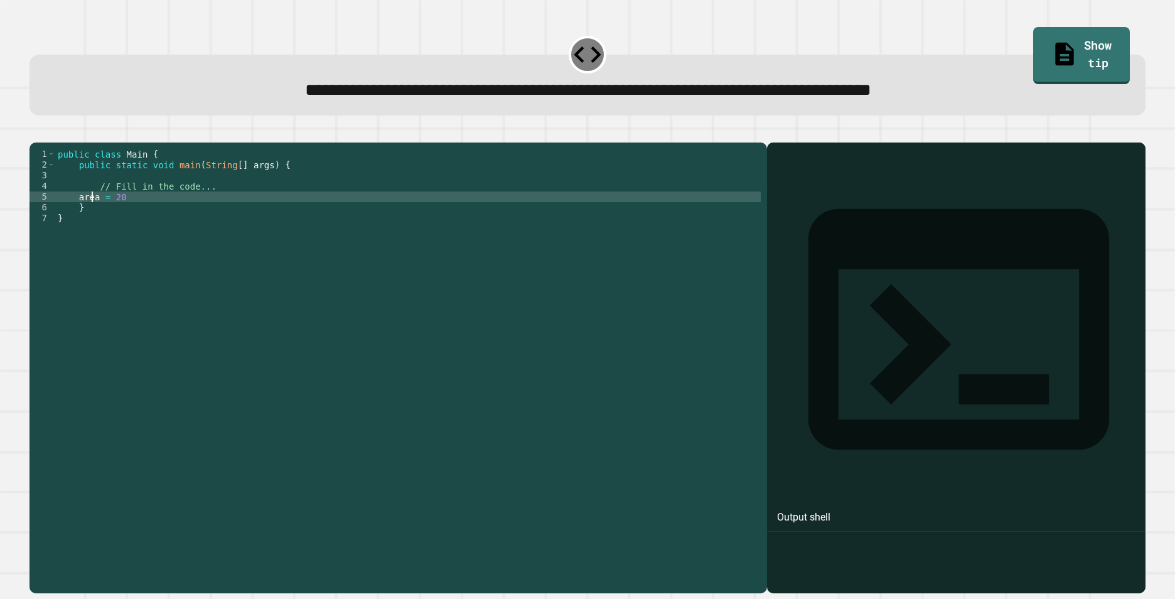
click at [91, 213] on div "public class Main { public static void main ( String [ ] args ) { // Fill in th…" at bounding box center [408, 352] width 706 height 406
type textarea "**********"
click at [75, 215] on div "public class Main { public static void main ( String [ ] args ) { // Fill in th…" at bounding box center [408, 352] width 706 height 406
click at [150, 212] on div "public class Main { public static void main ( String [ ] args ) { // Fill in th…" at bounding box center [408, 352] width 706 height 406
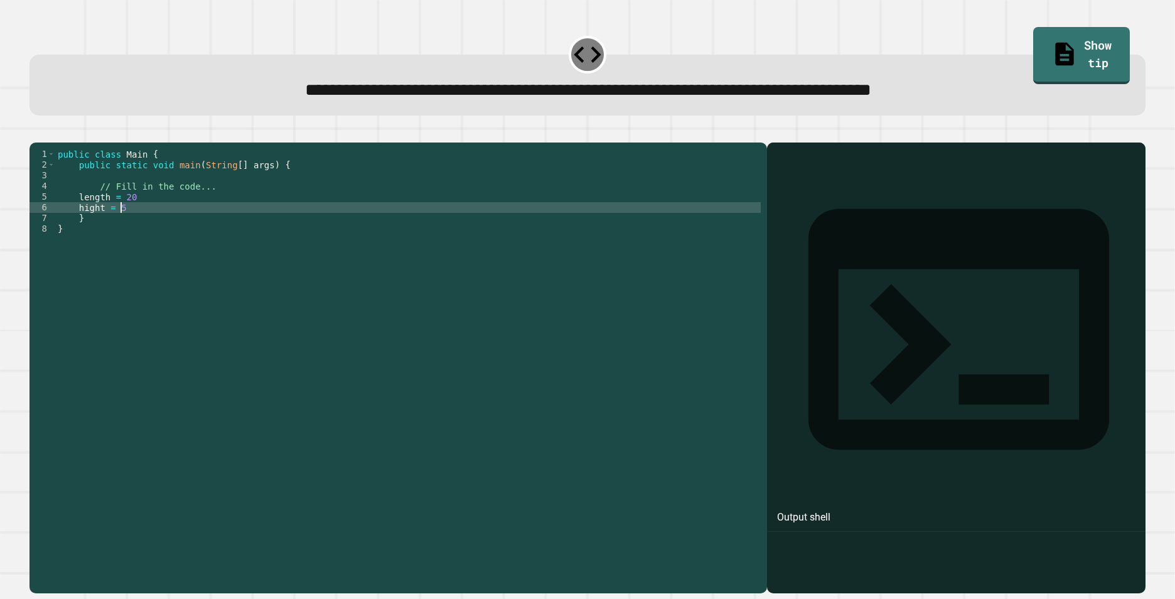
type textarea "**********"
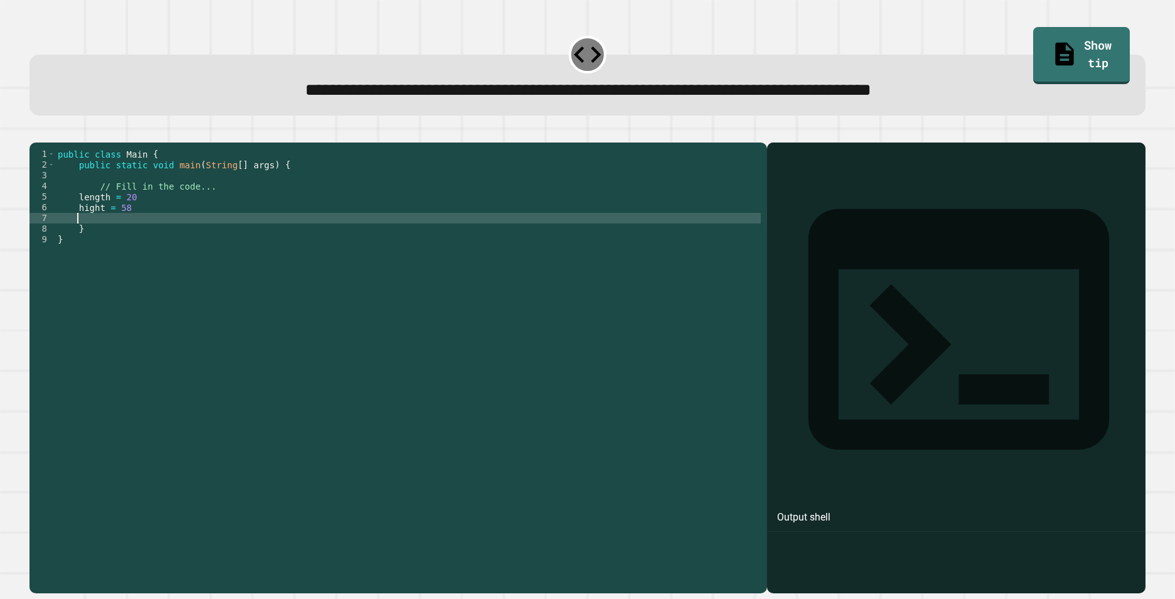
click at [80, 224] on div "public class Main { public static void main ( String [ ] args ) { // Fill in th…" at bounding box center [408, 352] width 706 height 406
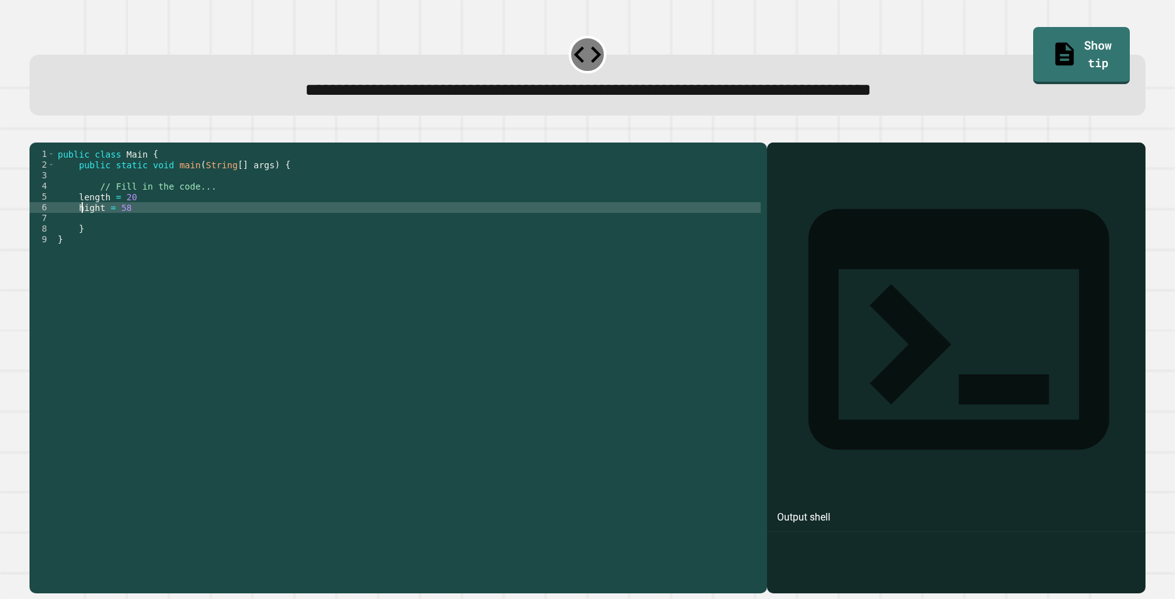
type textarea "**********"
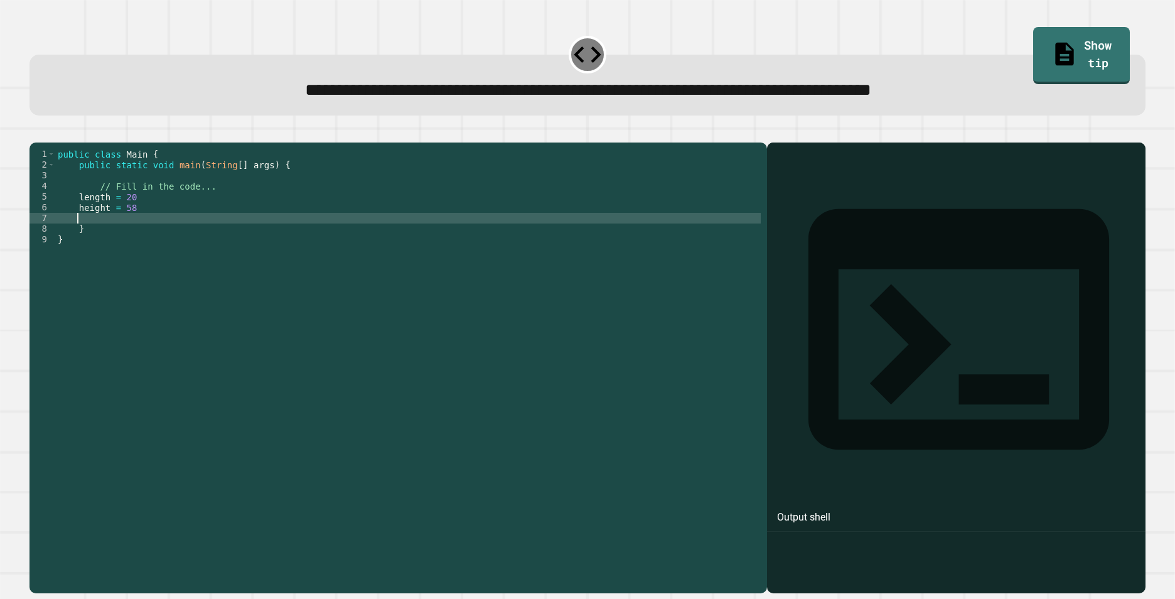
click at [101, 239] on div "public class Main { public static void main ( String [ ] args ) { // Fill in th…" at bounding box center [408, 352] width 706 height 406
click at [141, 221] on div "public class Main { public static void main ( String [ ] args ) { // Fill in th…" at bounding box center [408, 352] width 706 height 406
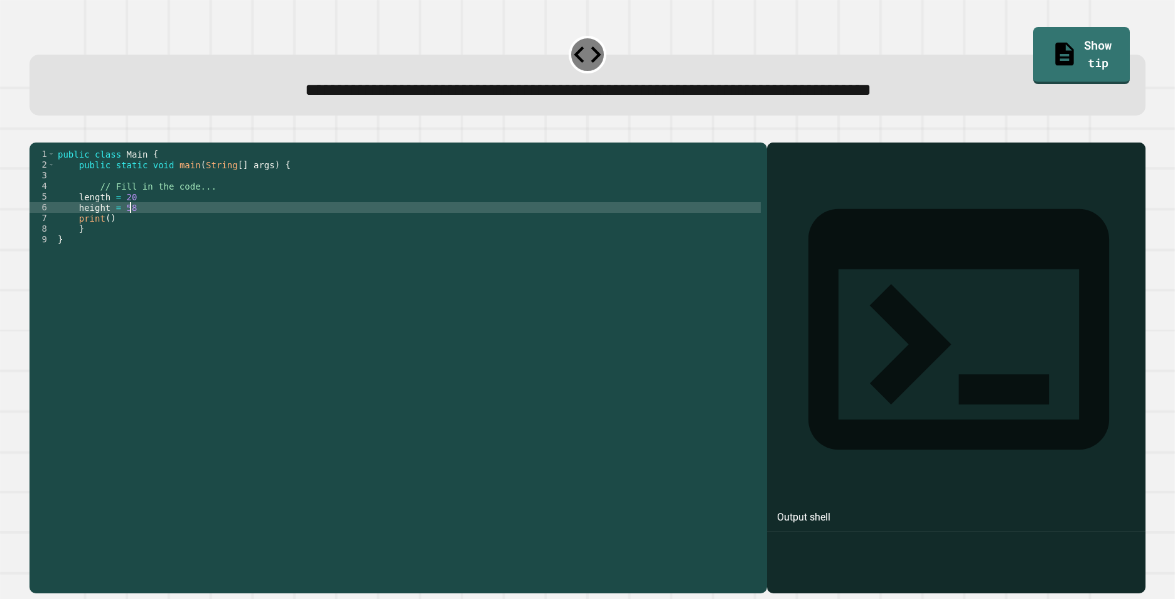
scroll to position [0, 4]
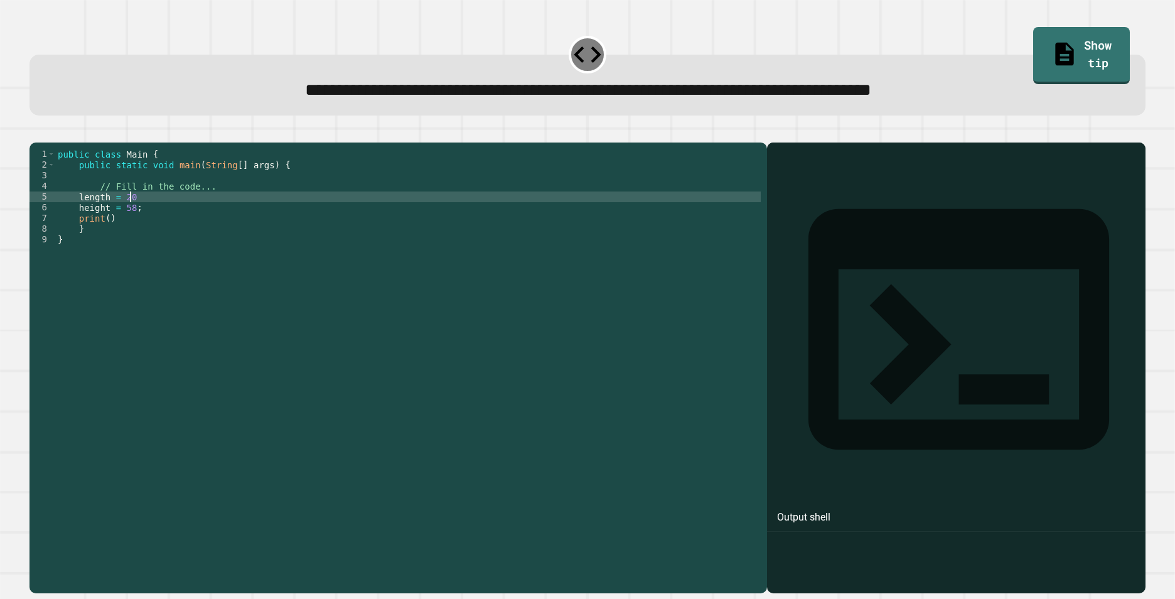
click at [142, 218] on div "public class Main { public static void main ( String [ ] args ) { // Fill in th…" at bounding box center [408, 352] width 706 height 406
click at [131, 237] on div "public class Main { public static void main ( String [ ] args ) { // Fill in th…" at bounding box center [408, 352] width 706 height 406
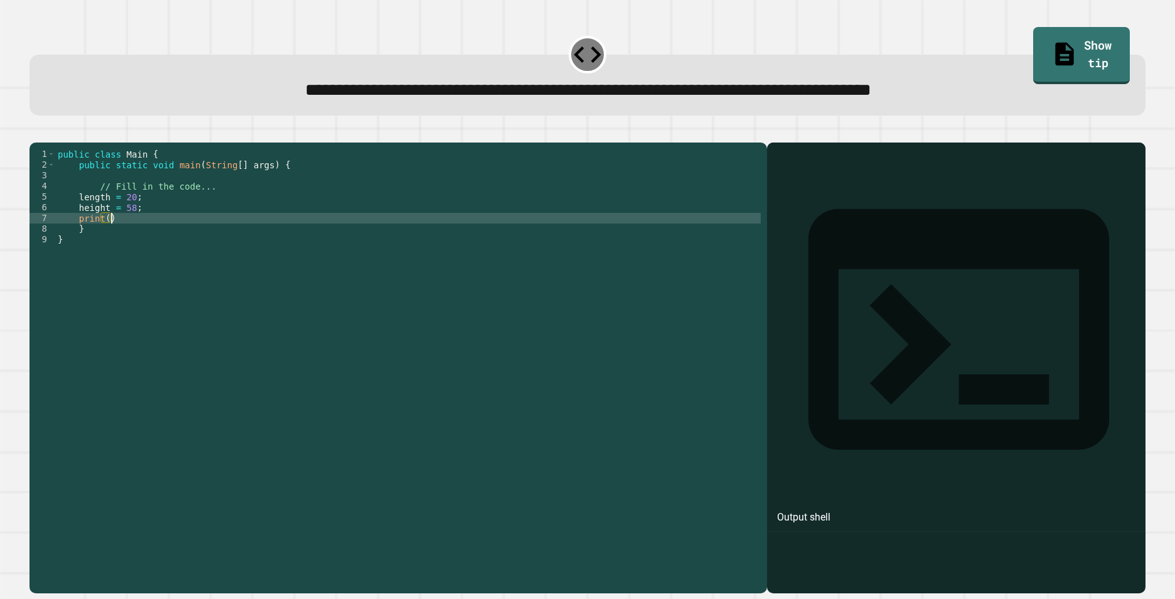
scroll to position [0, 3]
click at [104, 234] on div "public class Main { public static void main ( String [ ] args ) { // Fill in th…" at bounding box center [408, 352] width 706 height 406
click at [230, 238] on div "public class Main { public static void main ( String [ ] args ) { // Fill in th…" at bounding box center [408, 352] width 706 height 406
click at [237, 269] on div "public class Main { public static void main ( String [ ] args ) { // Fill in th…" at bounding box center [408, 352] width 706 height 406
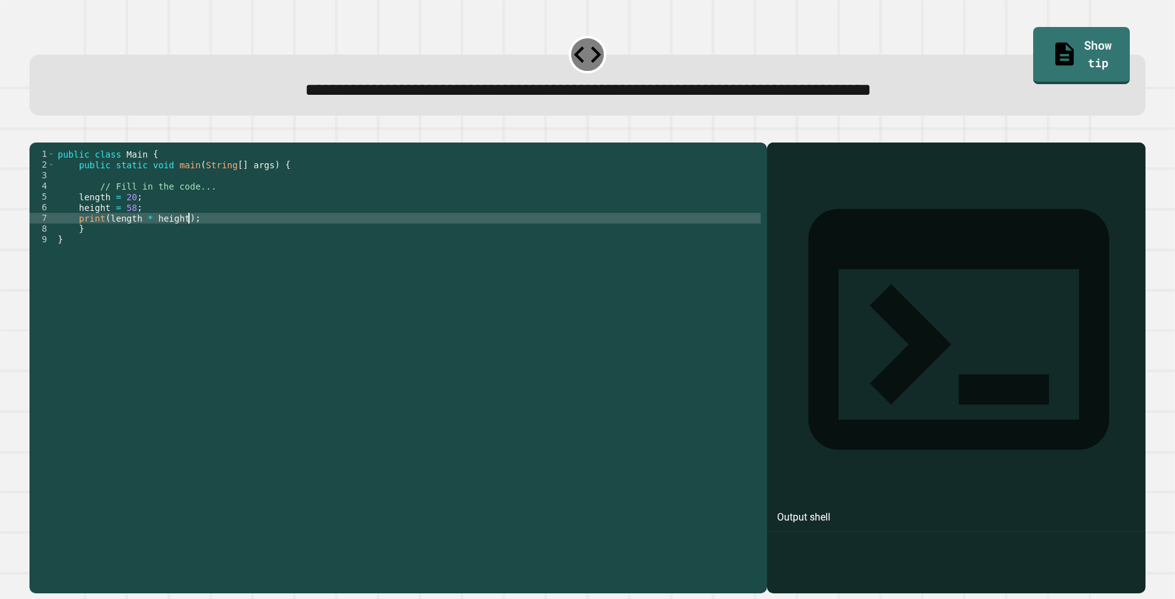
scroll to position [0, 0]
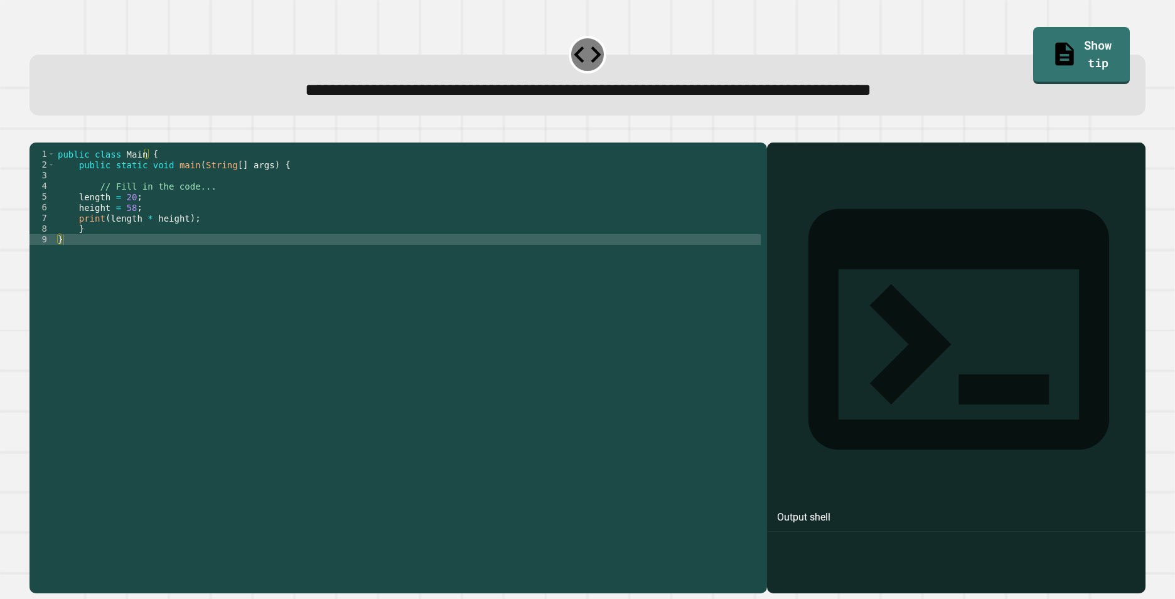
click at [36, 132] on button "button" at bounding box center [36, 132] width 0 height 0
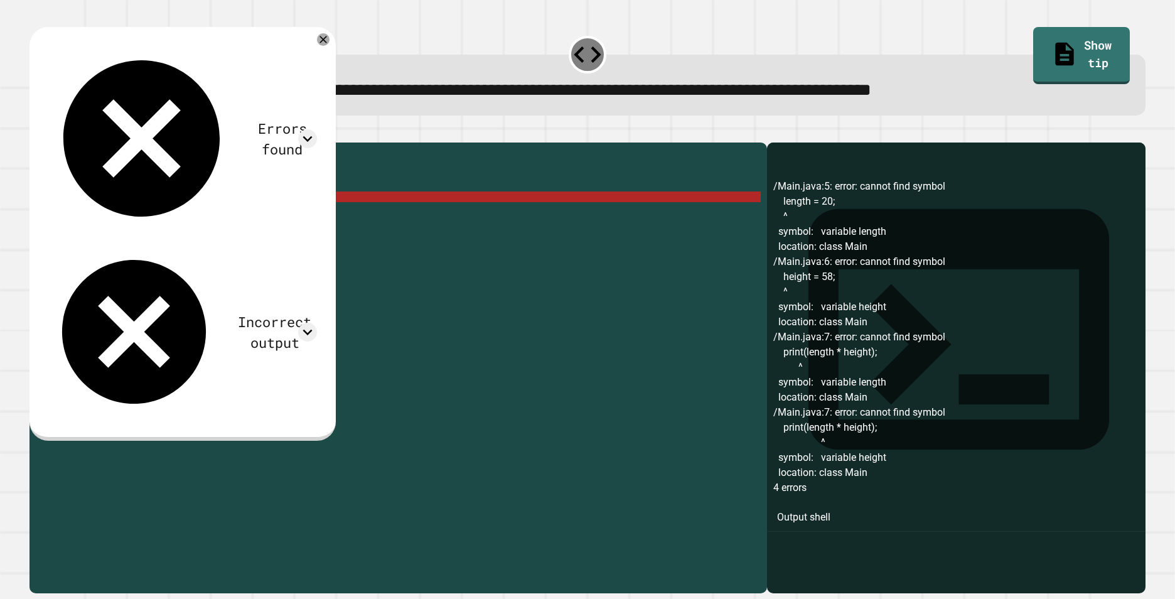
click at [97, 212] on div "public class Main { public static void main ( String [ ] args ) { // Fill in th…" at bounding box center [408, 352] width 706 height 406
click at [331, 40] on icon at bounding box center [323, 39] width 15 height 15
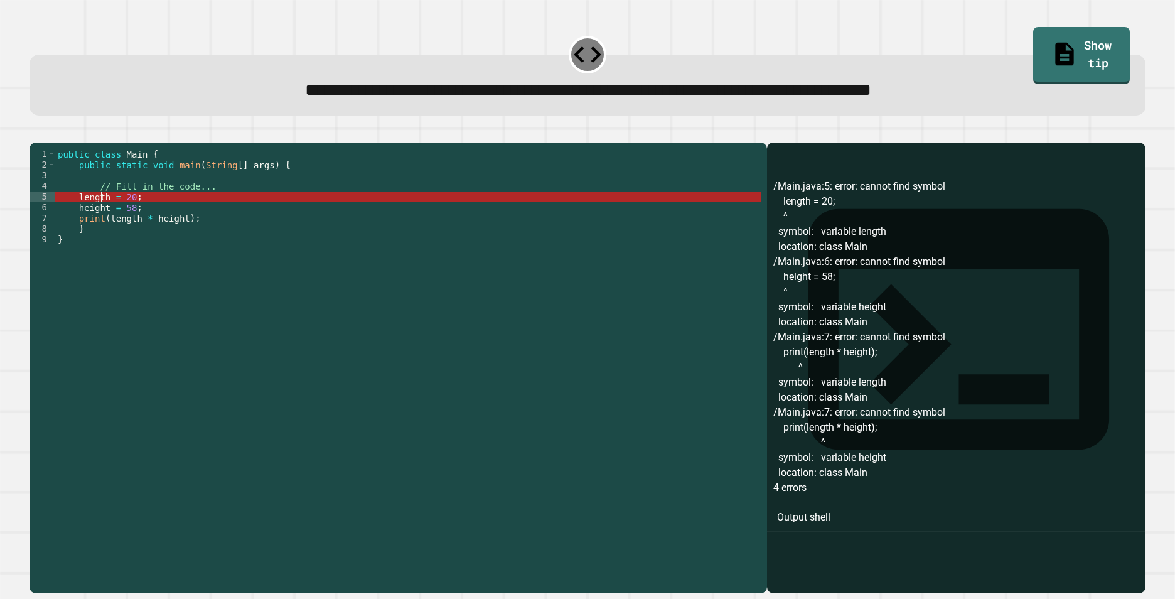
click at [99, 213] on div "public class Main { public static void main ( String [ ] args ) { // Fill in th…" at bounding box center [408, 352] width 706 height 406
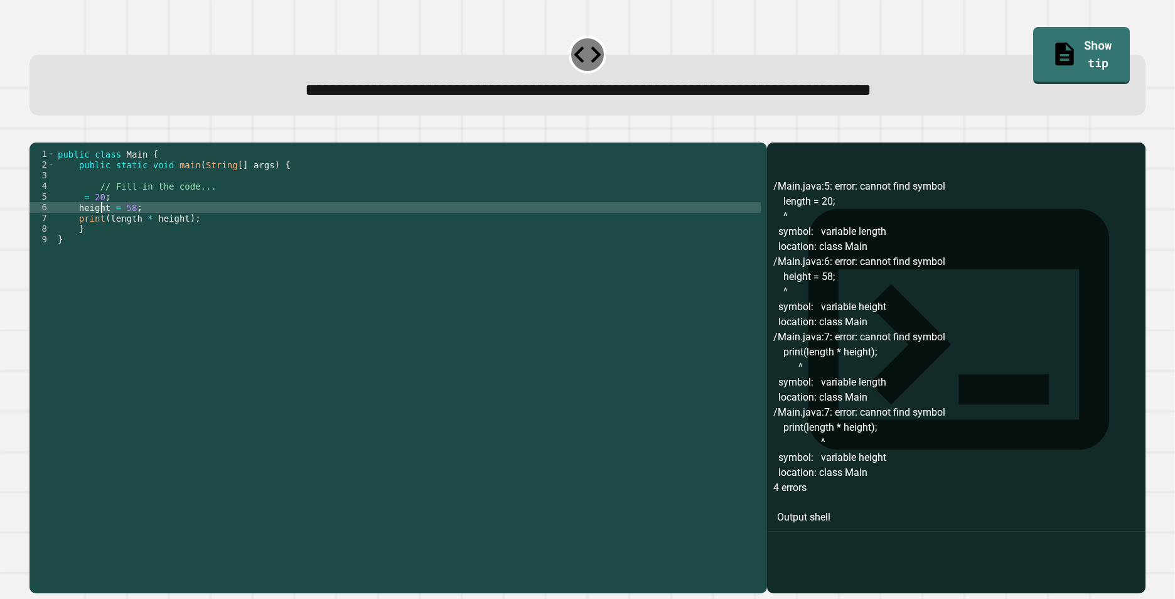
click at [100, 226] on div "public class Main { public static void main ( String [ ] args ) { // Fill in th…" at bounding box center [408, 352] width 706 height 406
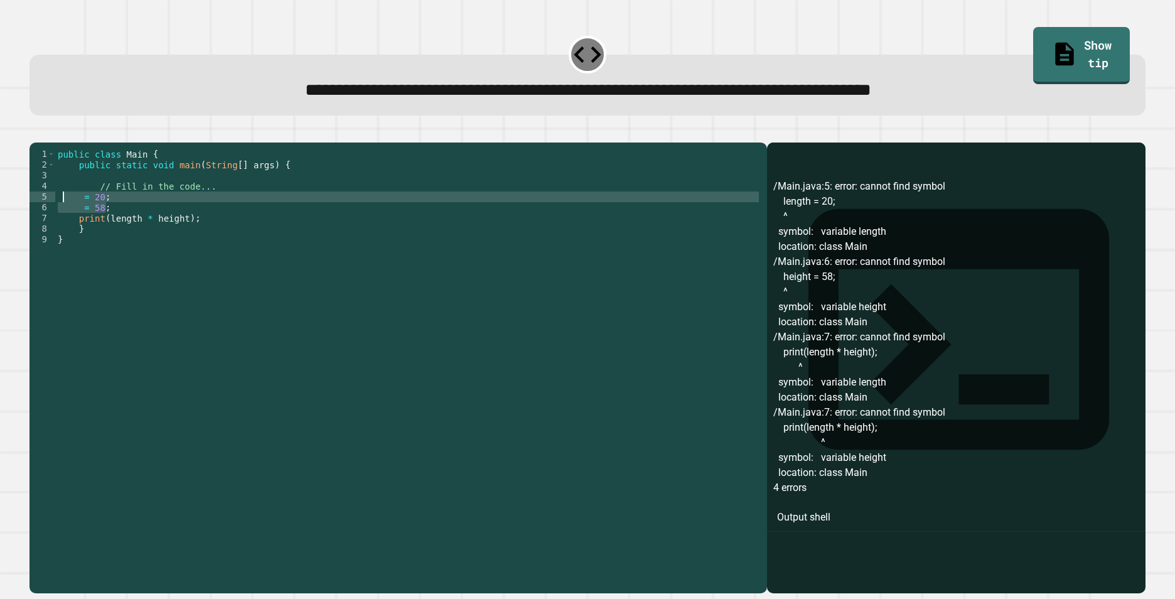
drag, startPoint x: 125, startPoint y: 222, endPoint x: 48, endPoint y: 215, distance: 77.0
click at [48, 215] on div "***** 1 2 3 4 5 6 7 8 9 public class Main { public static void main ( String [ …" at bounding box center [396, 341] width 732 height 384
type textarea "**********"
click at [126, 230] on div "public class Main { public static void main ( String [ ] args ) { // Fill in th…" at bounding box center [408, 352] width 706 height 406
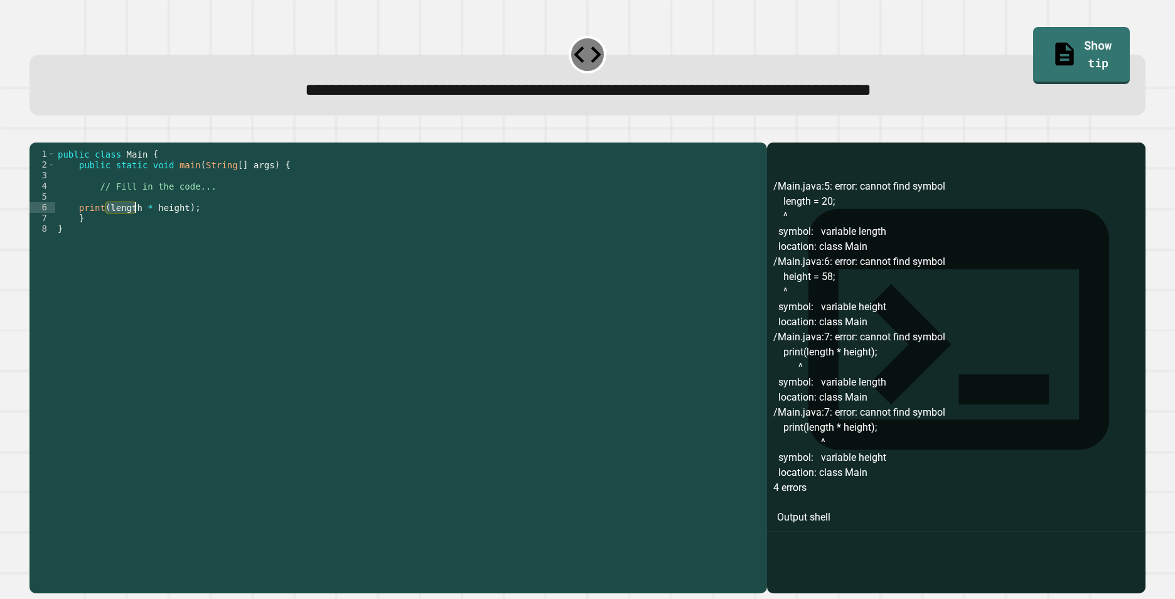
click at [126, 230] on div "public class Main { public static void main ( String [ ] args ) { // Fill in th…" at bounding box center [408, 352] width 706 height 406
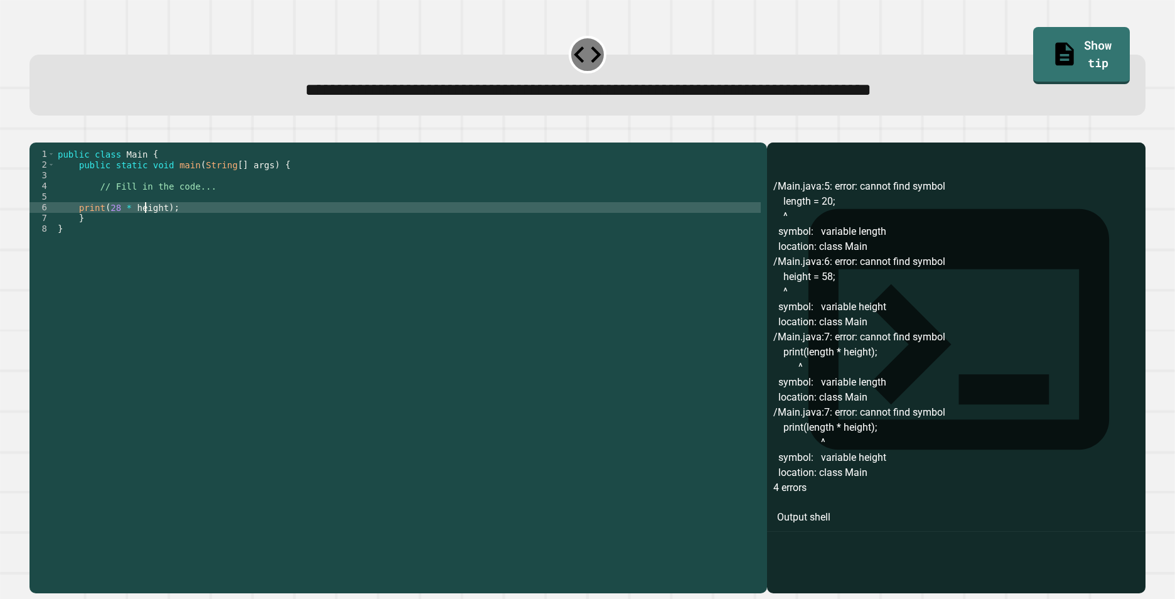
click at [146, 225] on div "public class Main { public static void main ( String [ ] args ) { // Fill in th…" at bounding box center [408, 352] width 706 height 406
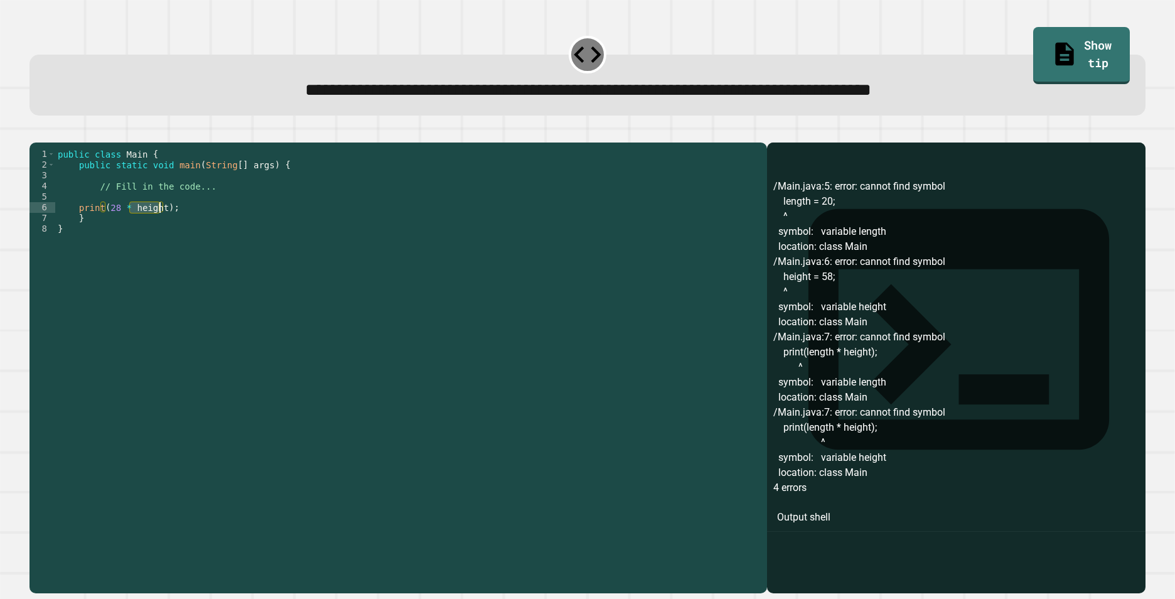
scroll to position [0, 6]
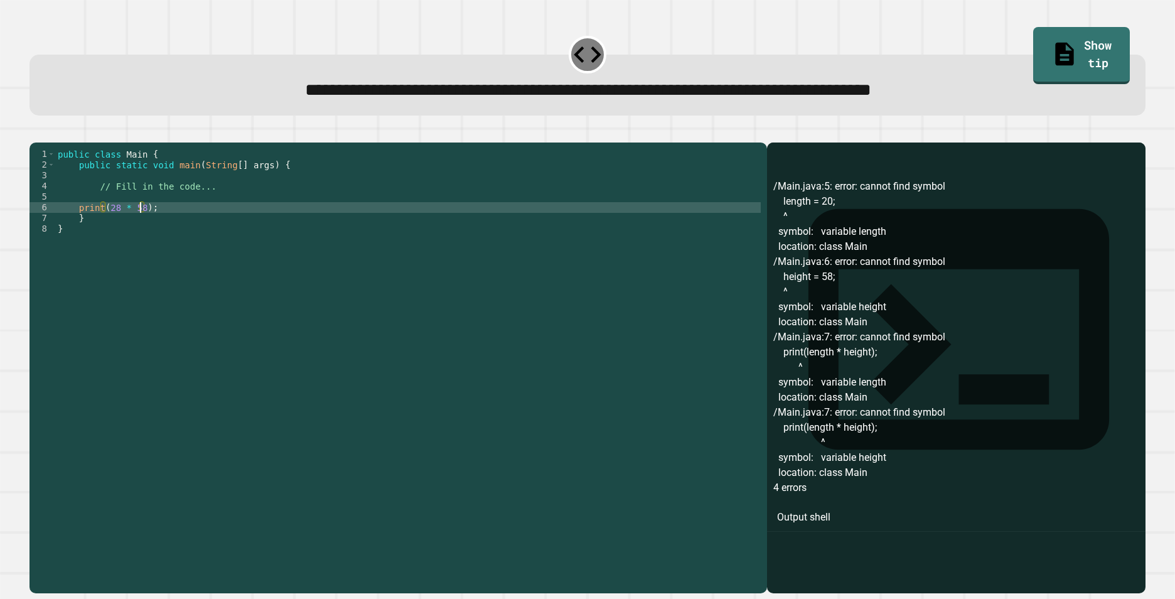
type textarea "**********"
click at [36, 132] on icon "button" at bounding box center [36, 132] width 0 height 0
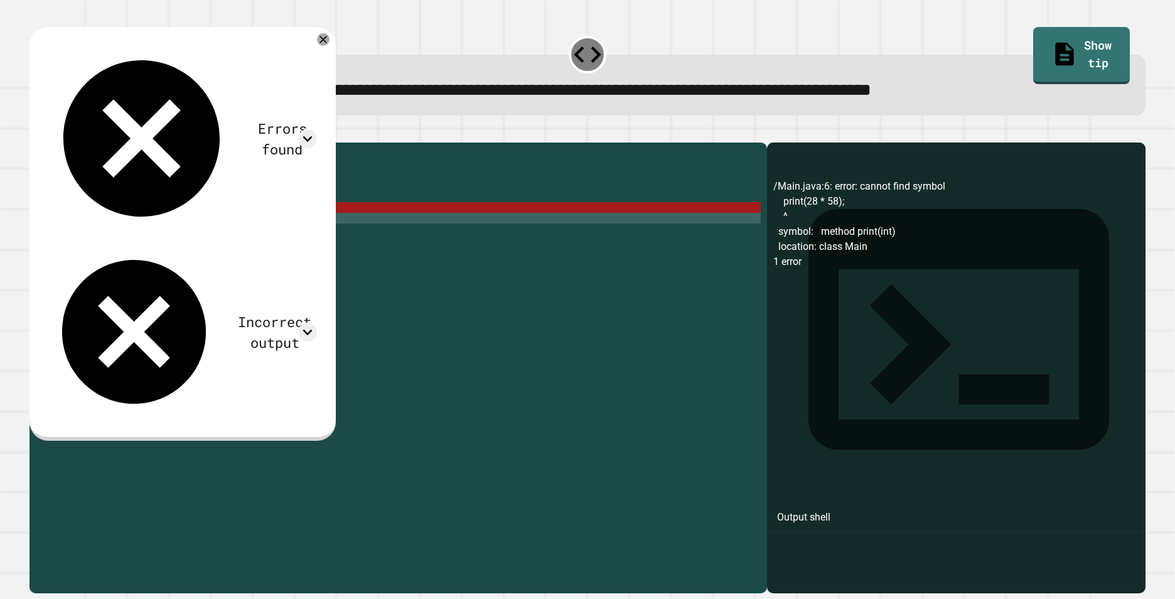
drag, startPoint x: 151, startPoint y: 234, endPoint x: 149, endPoint y: 227, distance: 7.3
click at [152, 233] on div "public class Main { public static void main ( String [ ] args ) { // Fill in th…" at bounding box center [408, 352] width 706 height 406
click at [138, 225] on div "public class Main { public static void main ( String [ ] args ) { // Fill in th…" at bounding box center [408, 352] width 706 height 406
click at [331, 40] on div at bounding box center [323, 39] width 15 height 15
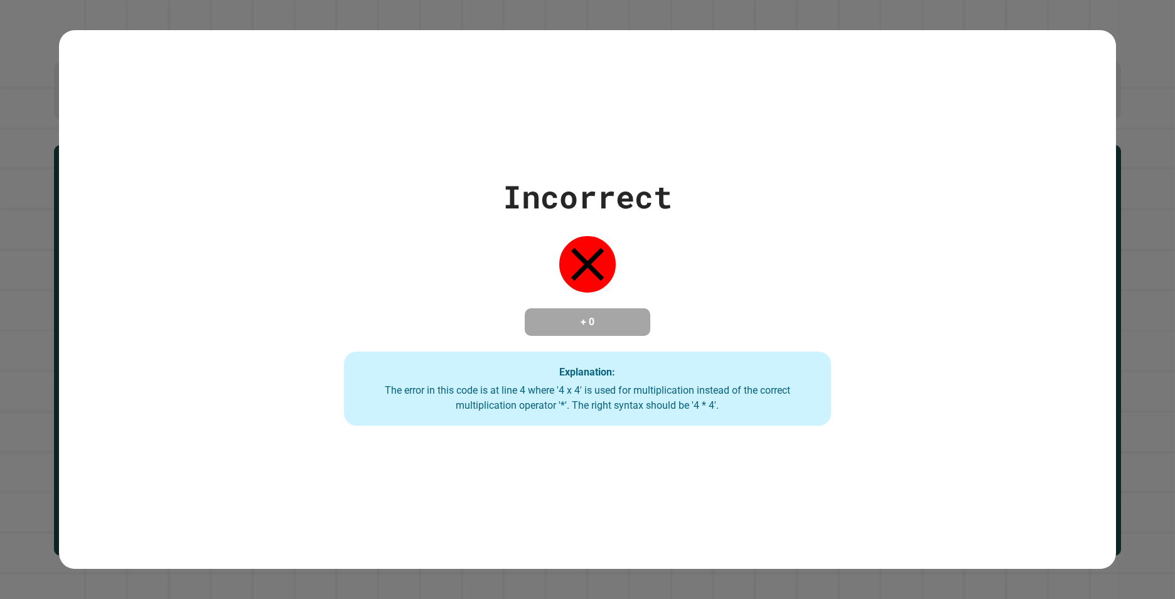
drag, startPoint x: 553, startPoint y: 337, endPoint x: 561, endPoint y: 313, distance: 25.4
click at [554, 335] on div "Incorrect + 0 Explanation: The error in this code is at line 4 where '4 x 4' is…" at bounding box center [587, 299] width 696 height 252
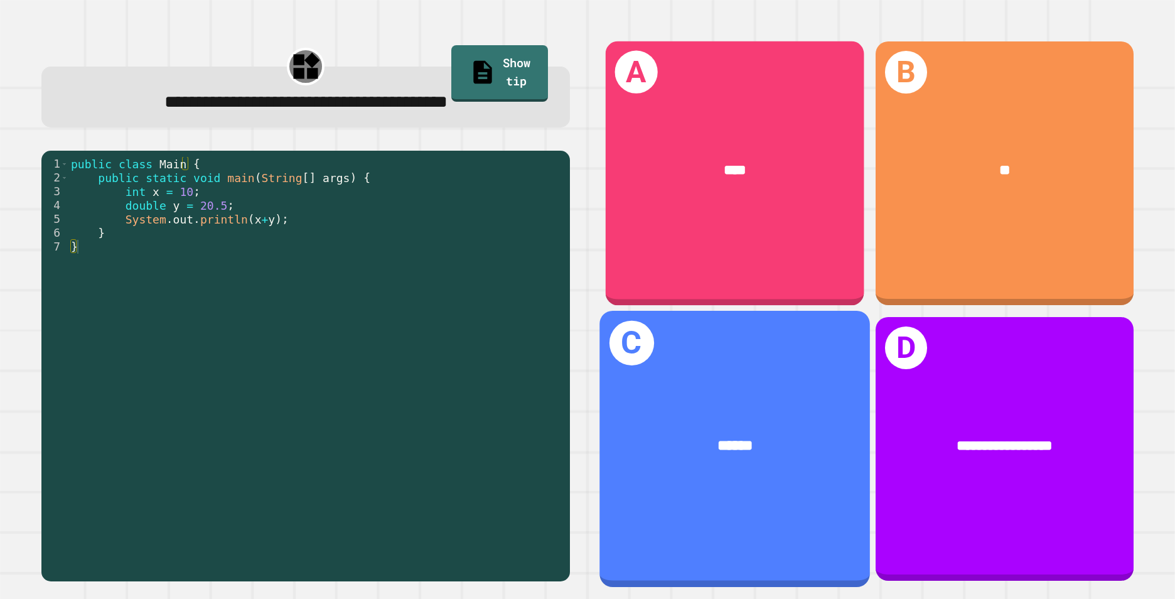
click at [706, 216] on div "A ****" at bounding box center [734, 173] width 259 height 264
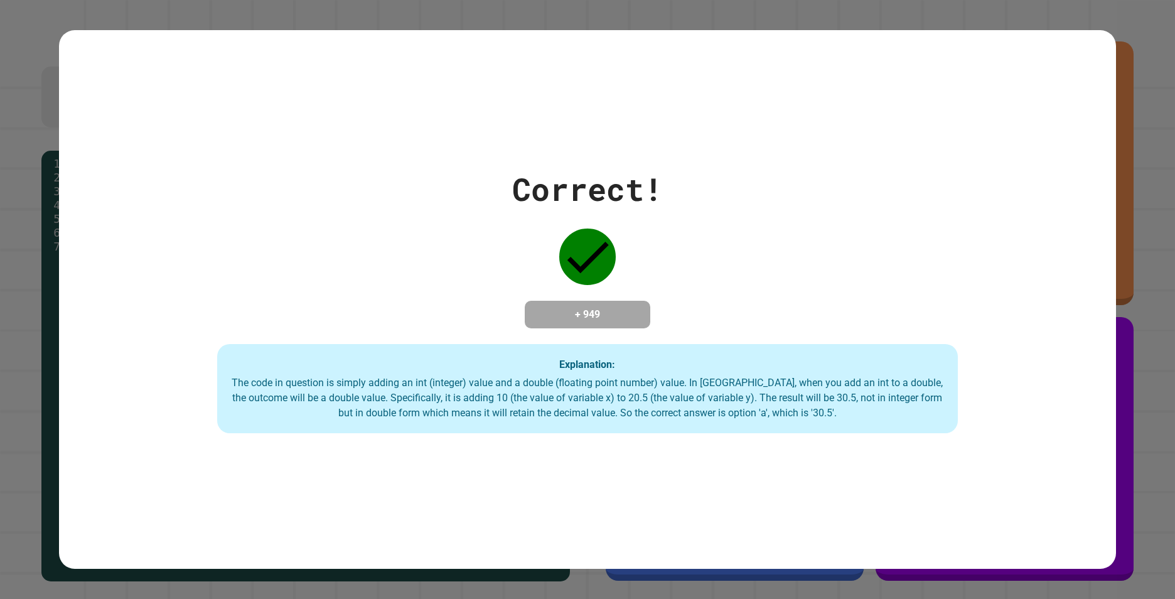
click at [699, 328] on div "Correct! + 949 Explanation: The code in question is simply adding an int (integ…" at bounding box center [588, 299] width 1058 height 267
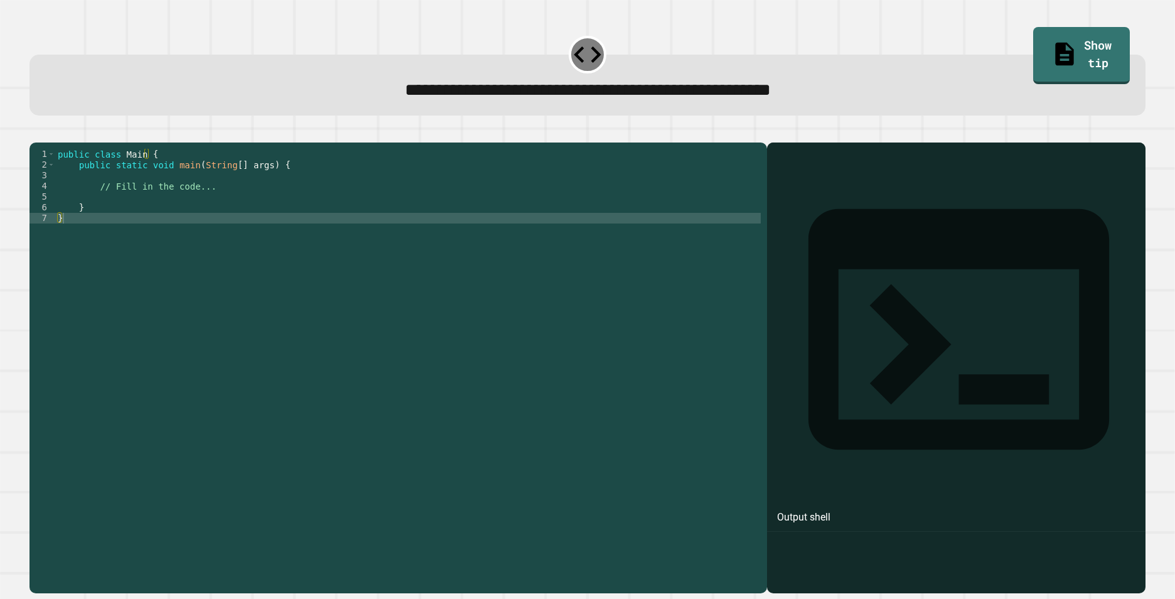
click at [162, 217] on div "public class Main { public static void main ( String [ ] args ) { // Fill in th…" at bounding box center [408, 352] width 706 height 406
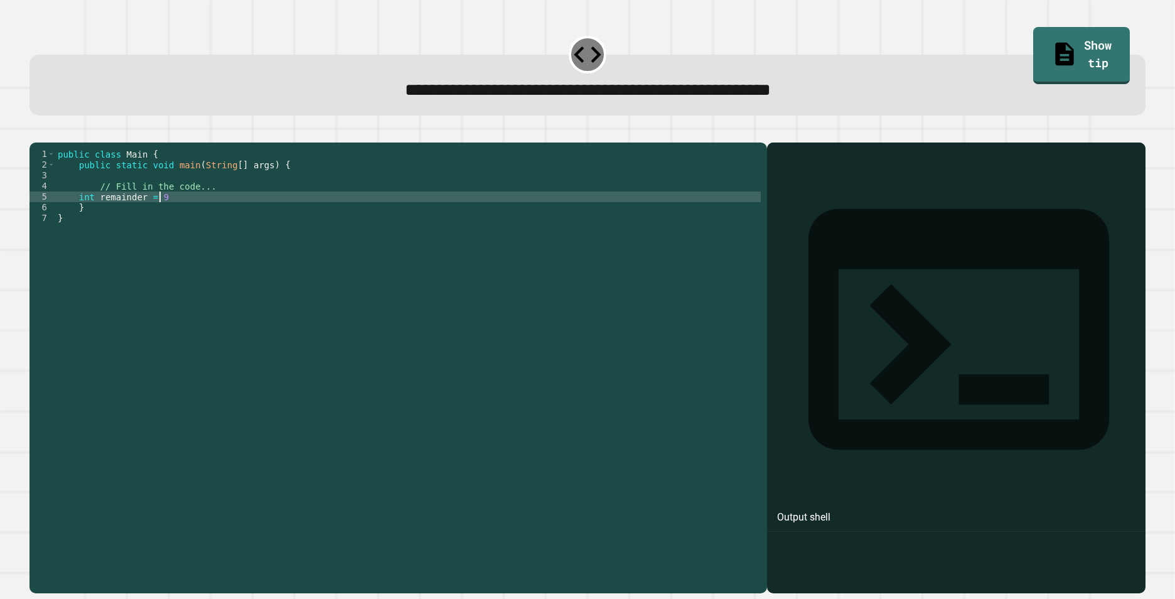
scroll to position [0, 7]
click at [111, 213] on div "public class Main { public static void main ( String [ ] args ) { // Fill in th…" at bounding box center [408, 352] width 706 height 406
type textarea "**********"
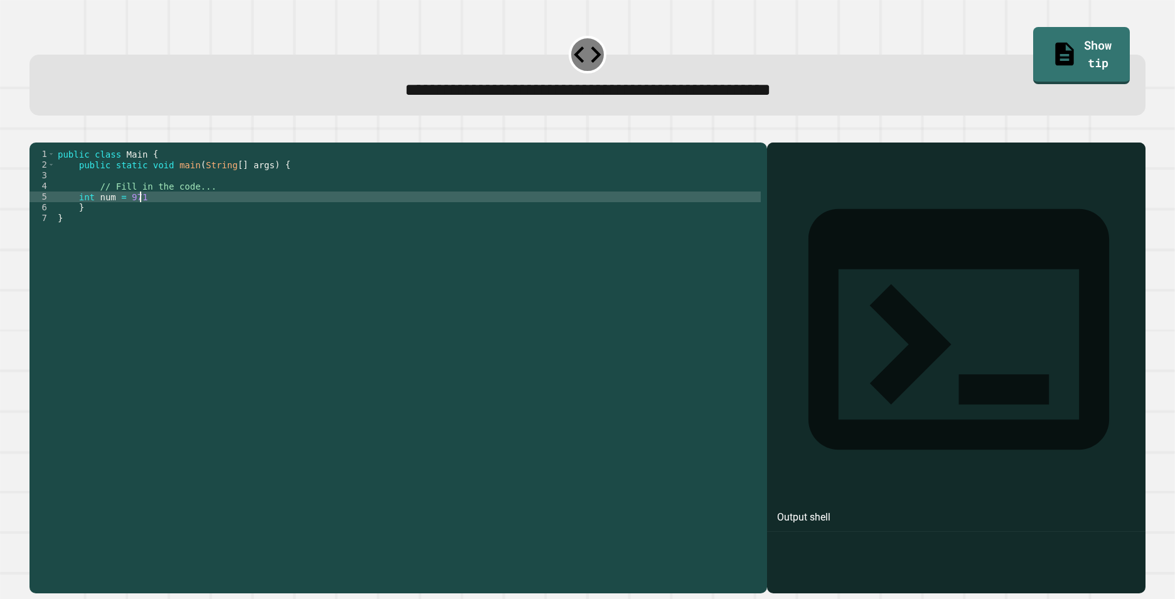
click at [155, 212] on div "public class Main { public static void main ( String [ ] args ) { // Fill in th…" at bounding box center [408, 352] width 706 height 406
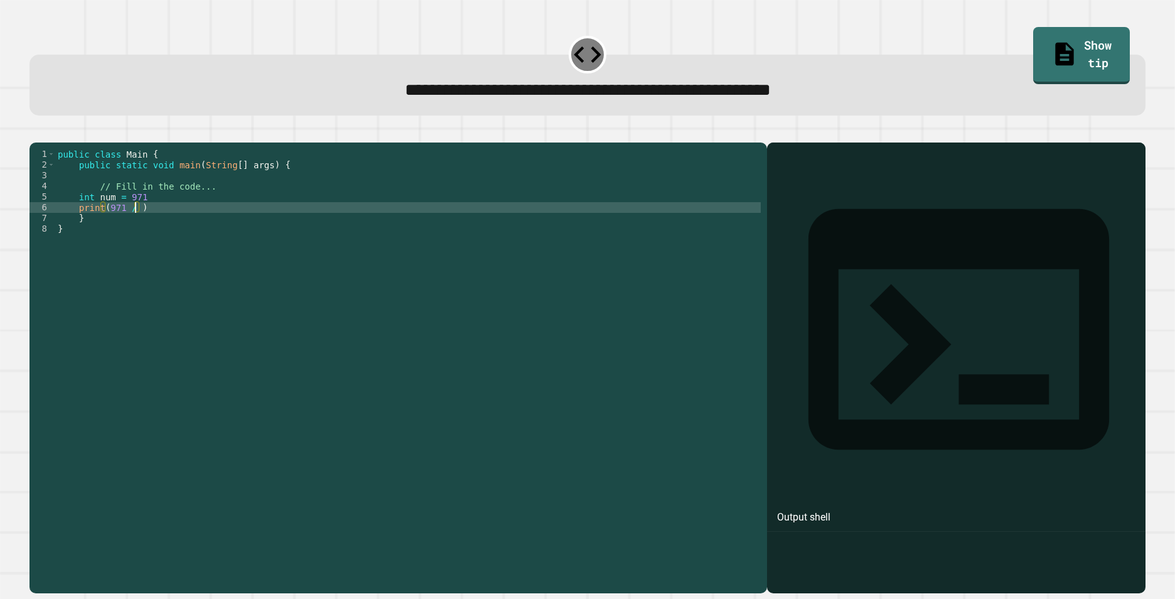
scroll to position [0, 5]
click at [159, 227] on div "public class Main { public static void main ( String [ ] args ) { // Fill in th…" at bounding box center [408, 352] width 706 height 406
click at [147, 215] on div "public class Main { public static void main ( String [ ] args ) { // Fill in th…" at bounding box center [408, 352] width 706 height 406
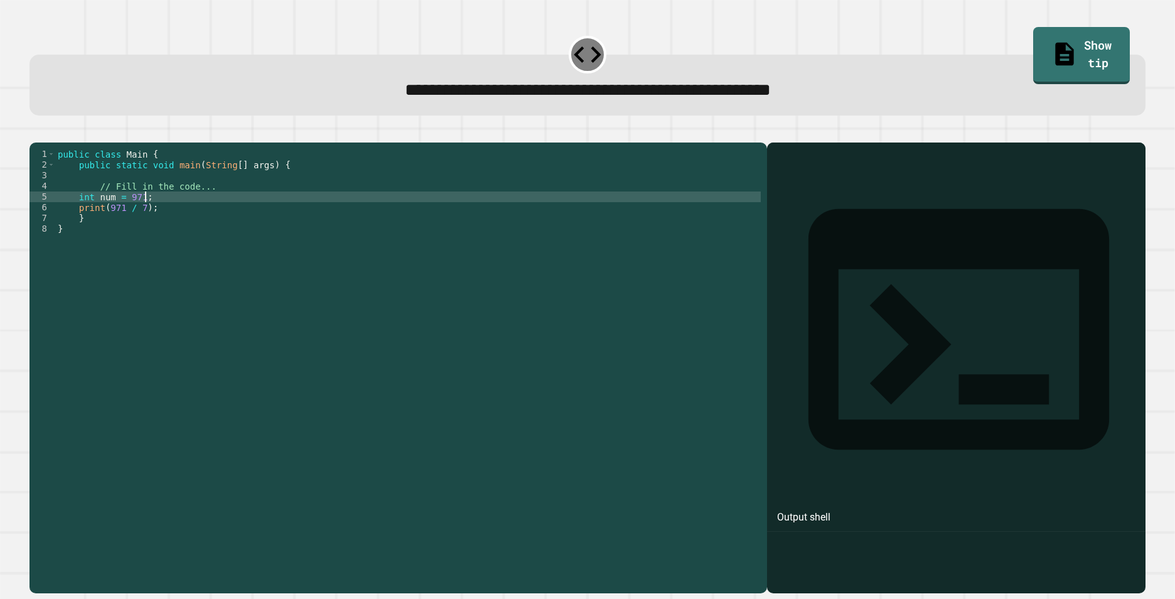
click at [36, 132] on icon "button" at bounding box center [36, 132] width 0 height 0
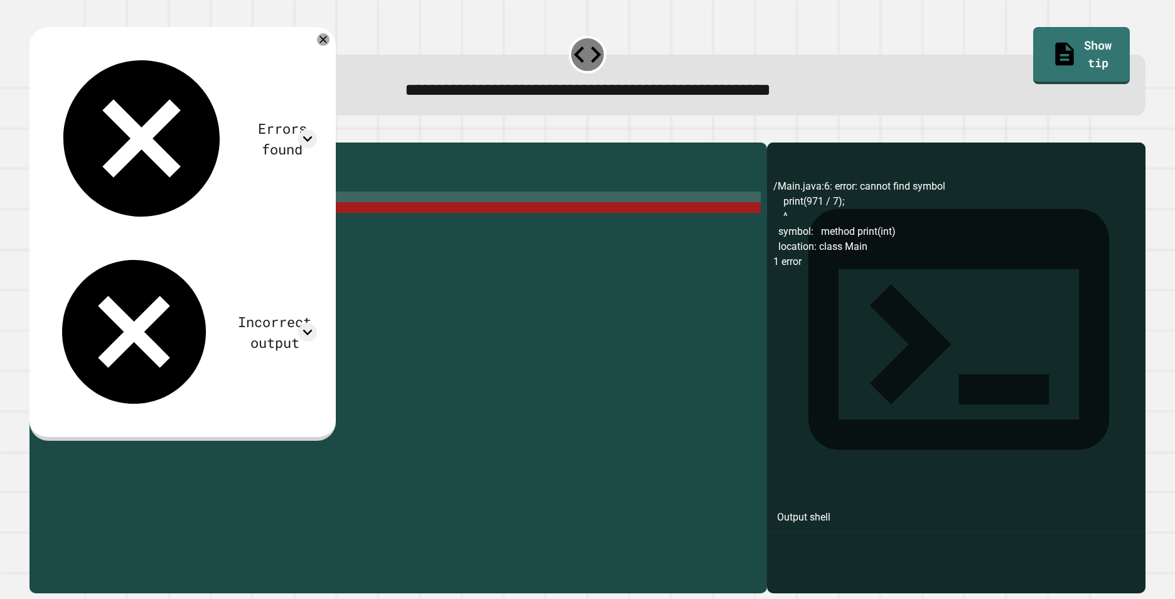
click at [190, 220] on div "public class Main { public static void main ( String [ ] args ) { // Fill in th…" at bounding box center [408, 352] width 706 height 406
click at [183, 226] on div "public class Main { public static void main ( String [ ] args ) { // Fill in th…" at bounding box center [408, 352] width 706 height 406
click at [328, 40] on icon at bounding box center [323, 39] width 9 height 9
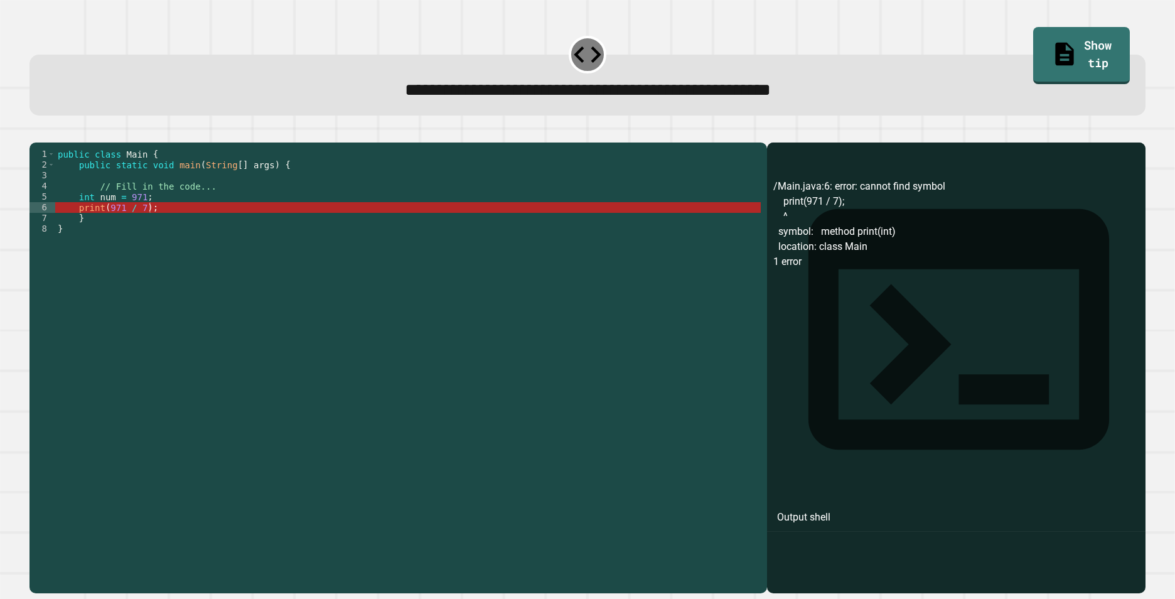
click at [68, 227] on div "public class Main { public static void main ( String [ ] args ) { // Fill in th…" at bounding box center [408, 352] width 706 height 406
drag, startPoint x: 114, startPoint y: 211, endPoint x: 115, endPoint y: 222, distance: 10.7
click at [115, 211] on div "public class Main { public static void main ( String [ ] args ) { // Fill in th…" at bounding box center [408, 352] width 706 height 406
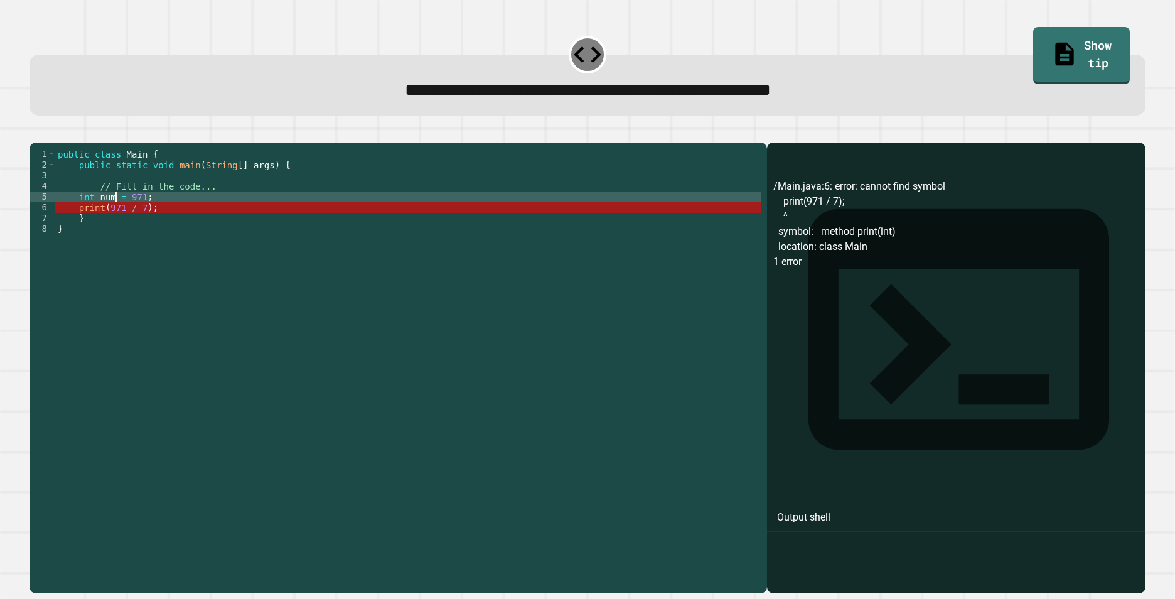
click at [148, 215] on div "public class Main { public static void main ( String [ ] args ) { // Fill in th…" at bounding box center [408, 352] width 706 height 406
click at [140, 215] on div "public class Main { public static void main ( String [ ] args ) { // Fill in th…" at bounding box center [408, 352] width 706 height 406
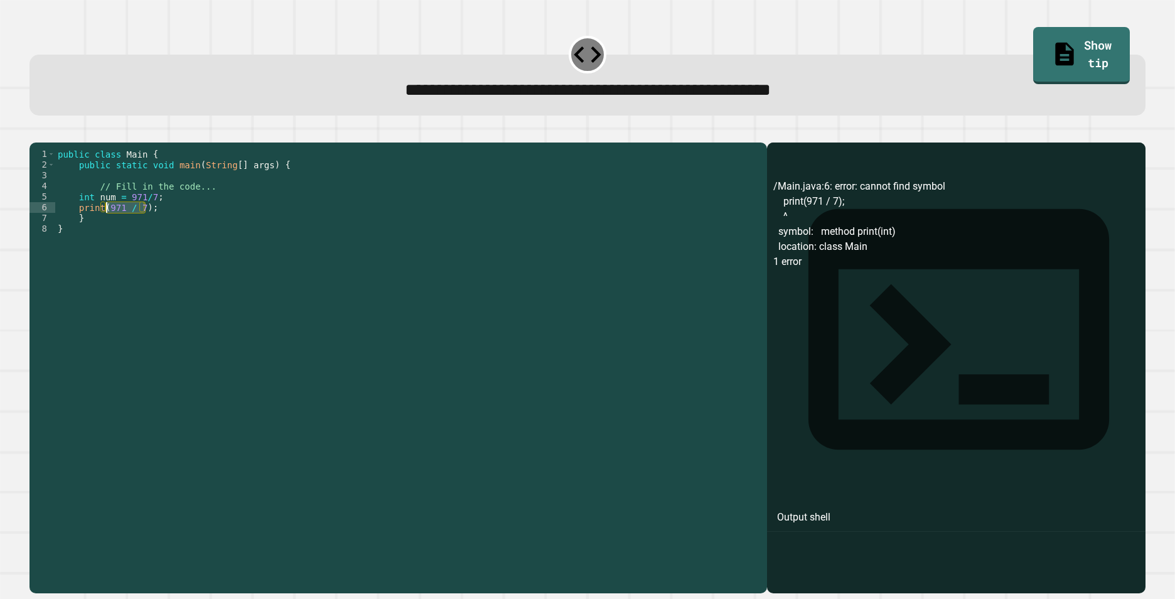
drag, startPoint x: 144, startPoint y: 227, endPoint x: 105, endPoint y: 229, distance: 39.0
click at [105, 229] on div "public class Main { public static void main ( String [ ] args ) { // Fill in th…" at bounding box center [408, 352] width 706 height 406
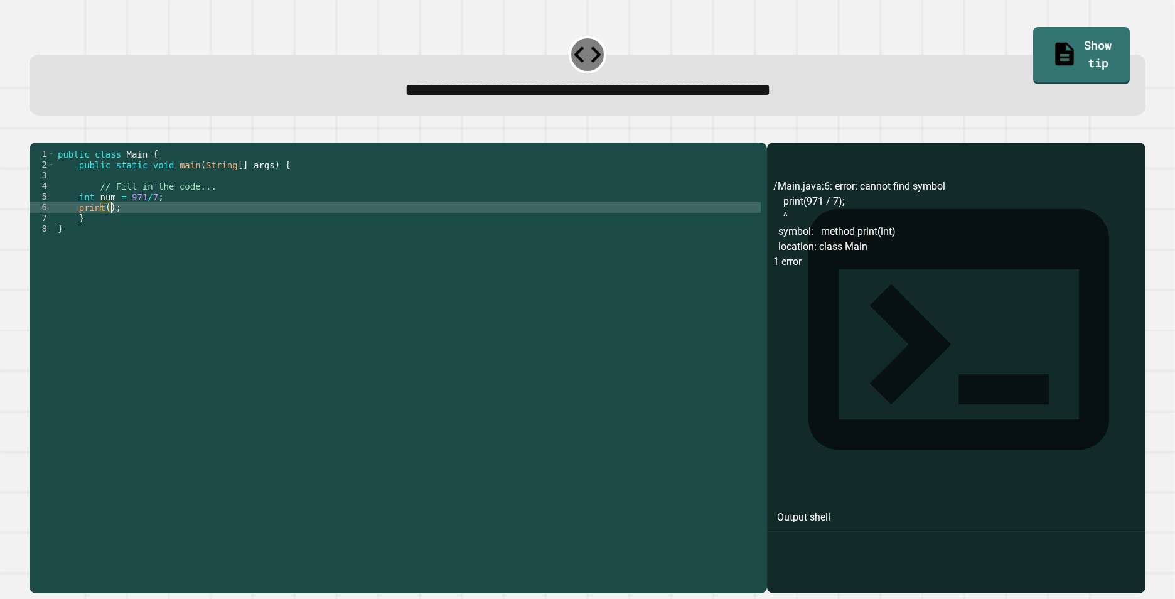
click at [84, 223] on div "public class Main { public static void main ( String [ ] args ) { // Fill in th…" at bounding box center [408, 352] width 706 height 406
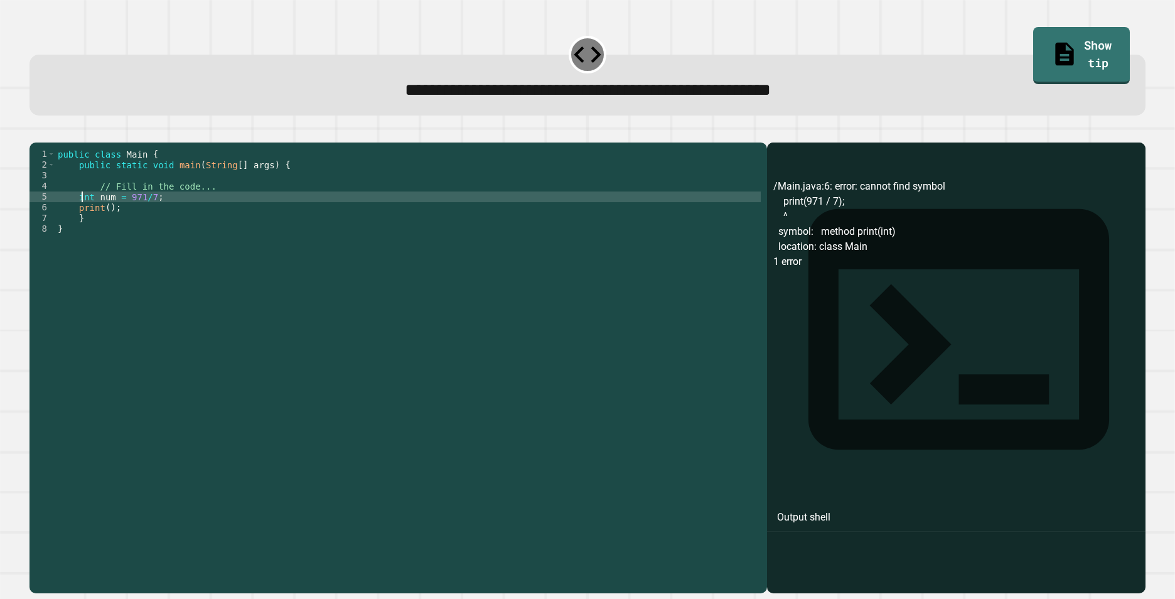
click at [84, 217] on div "public class Main { public static void main ( String [ ] args ) { // Fill in th…" at bounding box center [408, 352] width 706 height 406
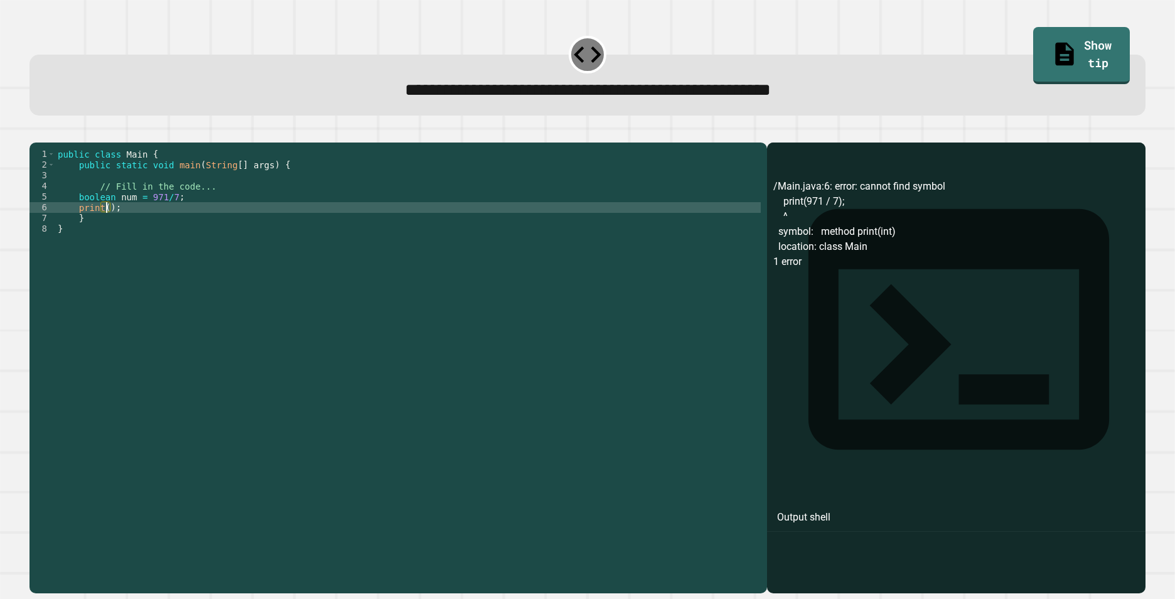
click at [107, 225] on div "public class Main { public static void main ( String [ ] args ) { // Fill in th…" at bounding box center [408, 352] width 706 height 406
click at [36, 132] on icon "button" at bounding box center [36, 132] width 0 height 0
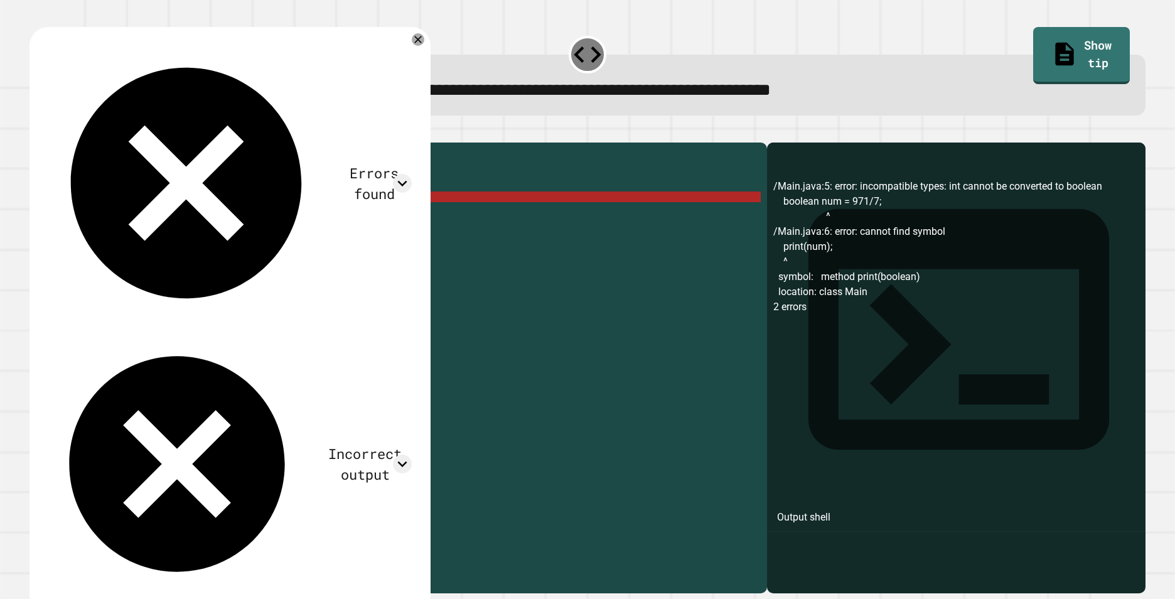
click at [95, 217] on div "public class Main { public static void main ( String [ ] args ) { // Fill in th…" at bounding box center [408, 352] width 706 height 406
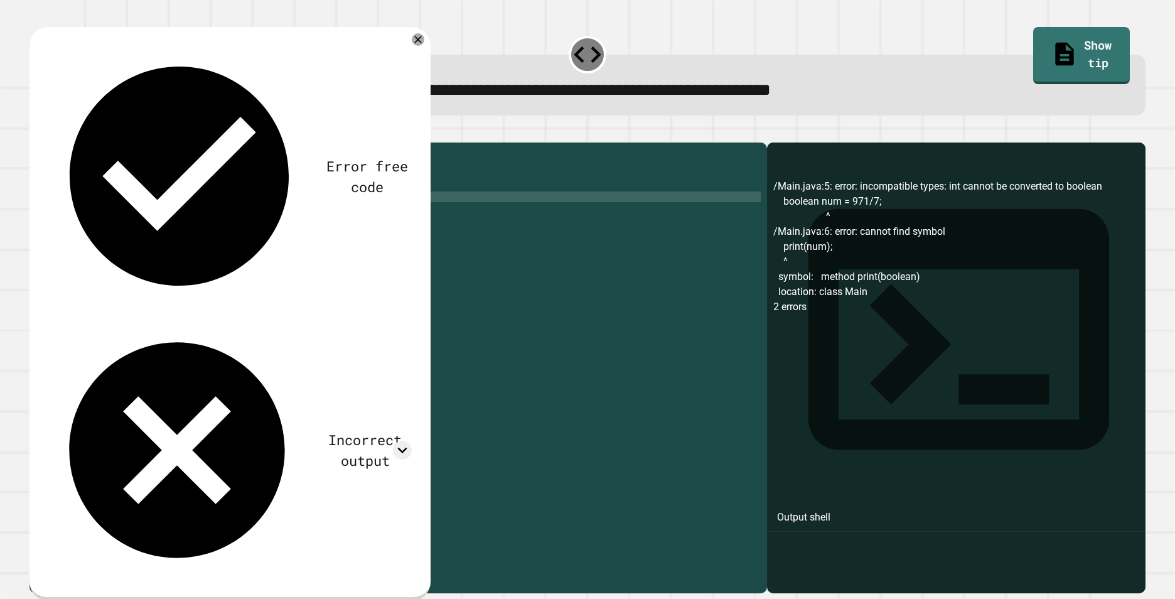
scroll to position [0, 2]
click at [48, 143] on icon "button" at bounding box center [44, 140] width 7 height 9
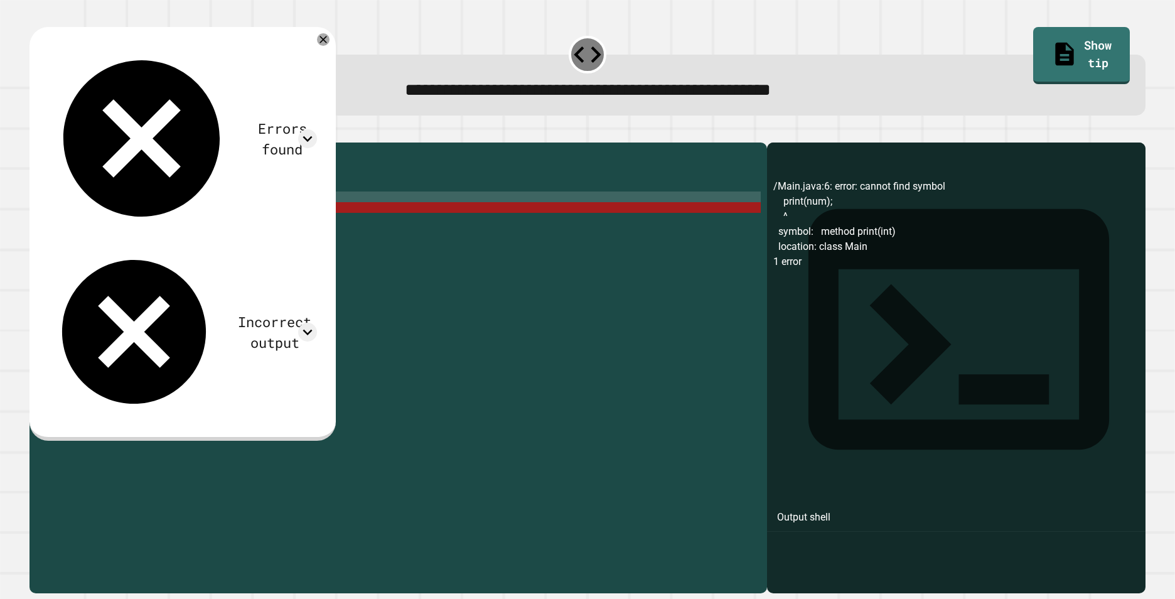
click at [84, 213] on div "public class Main { public static void main ( String [ ] args ) { // Fill in th…" at bounding box center [408, 352] width 706 height 406
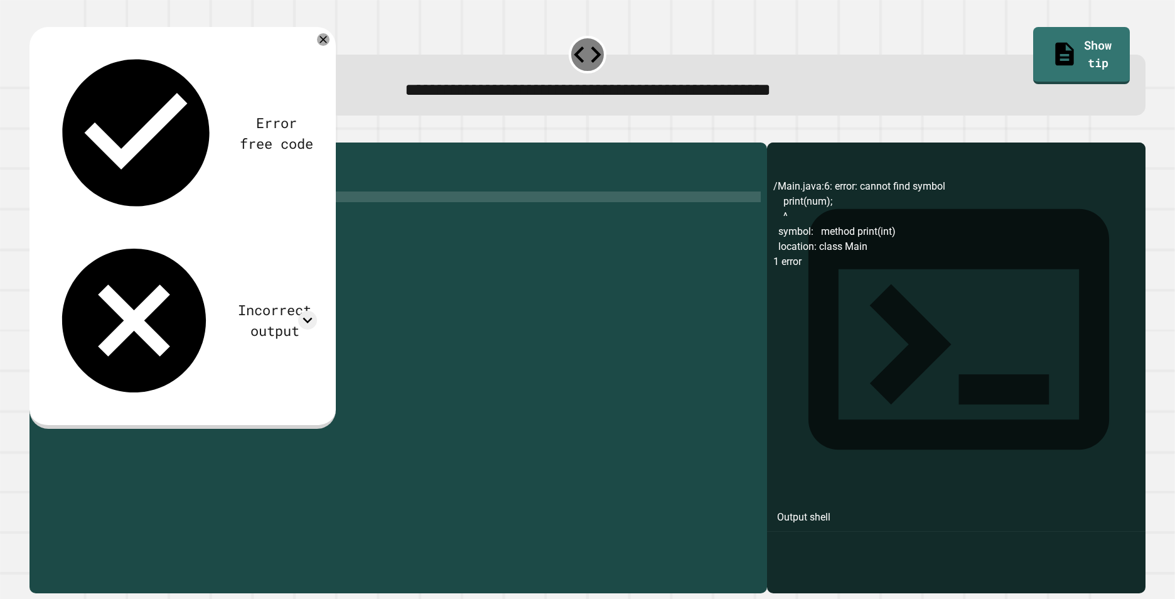
scroll to position [0, 3]
click at [117, 221] on div "public class Main { public static void main ( String [ ] args ) { // Fill in th…" at bounding box center [408, 352] width 706 height 406
click at [131, 227] on div "public class Main { public static void main ( String [ ] args ) { // Fill in th…" at bounding box center [408, 352] width 706 height 406
click at [36, 132] on button "button" at bounding box center [36, 132] width 0 height 0
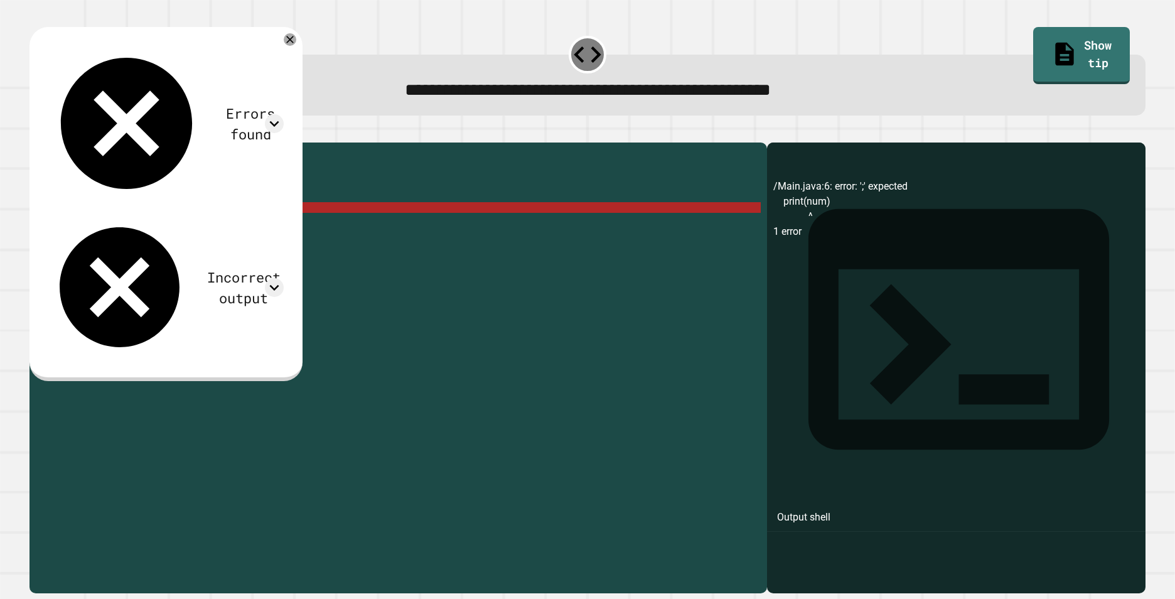
click at [129, 230] on div "public class Main { public static void main ( String [ ] args ) { // Fill in th…" at bounding box center [408, 352] width 706 height 406
click at [120, 225] on div "public class Main { public static void main ( String [ ] args ) { // Fill in th…" at bounding box center [408, 352] width 706 height 406
click at [153, 227] on div "public class Main { public static void main ( String [ ] args ) { // Fill in th…" at bounding box center [408, 352] width 706 height 406
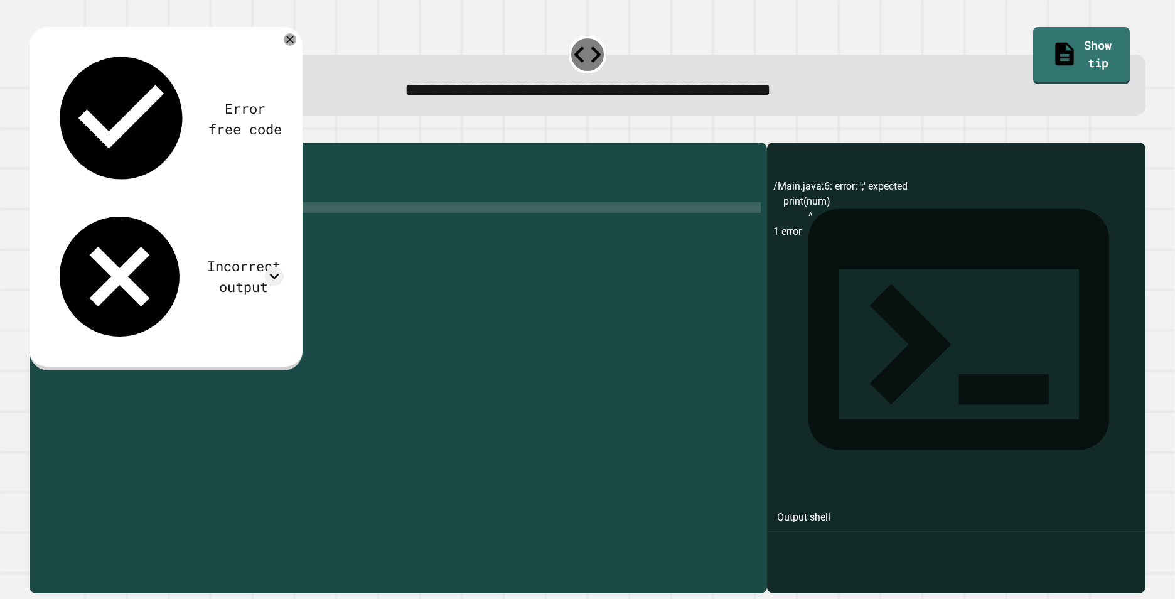
click at [123, 225] on div "public class Main { public static void main ( String [ ] args ) { // Fill in th…" at bounding box center [408, 352] width 706 height 406
click at [120, 226] on div "public class Main { public static void main ( String [ ] args ) { // Fill in th…" at bounding box center [408, 352] width 706 height 406
click at [1072, 26] on div "**********" at bounding box center [587, 72] width 1128 height 98
click at [1072, 54] on link "Show tip" at bounding box center [1082, 55] width 97 height 57
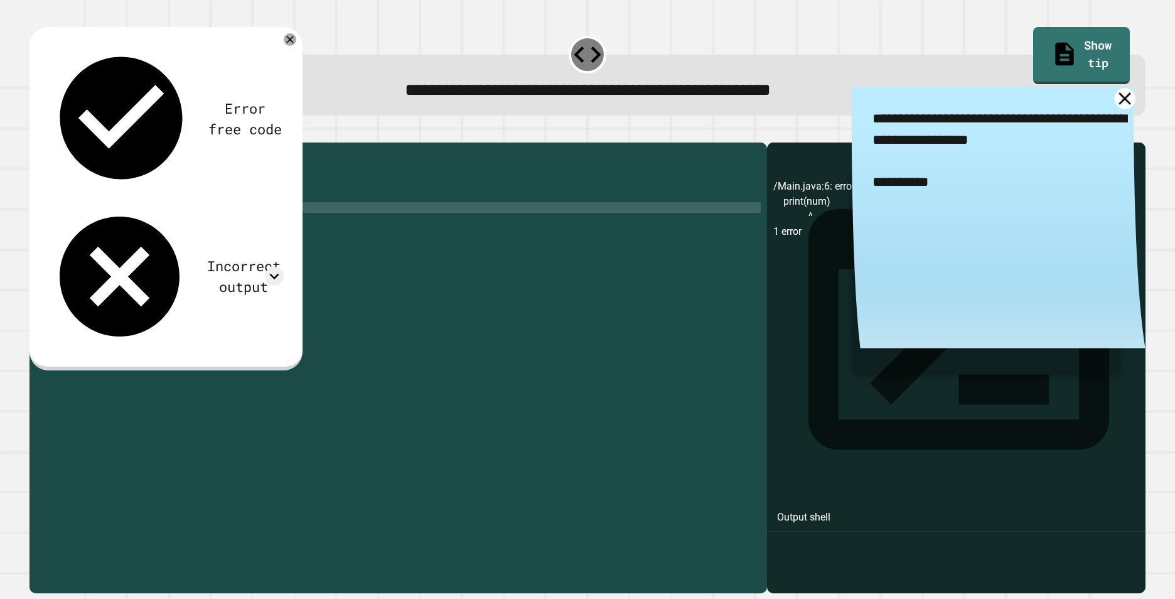
click at [1115, 93] on link at bounding box center [1125, 99] width 21 height 21
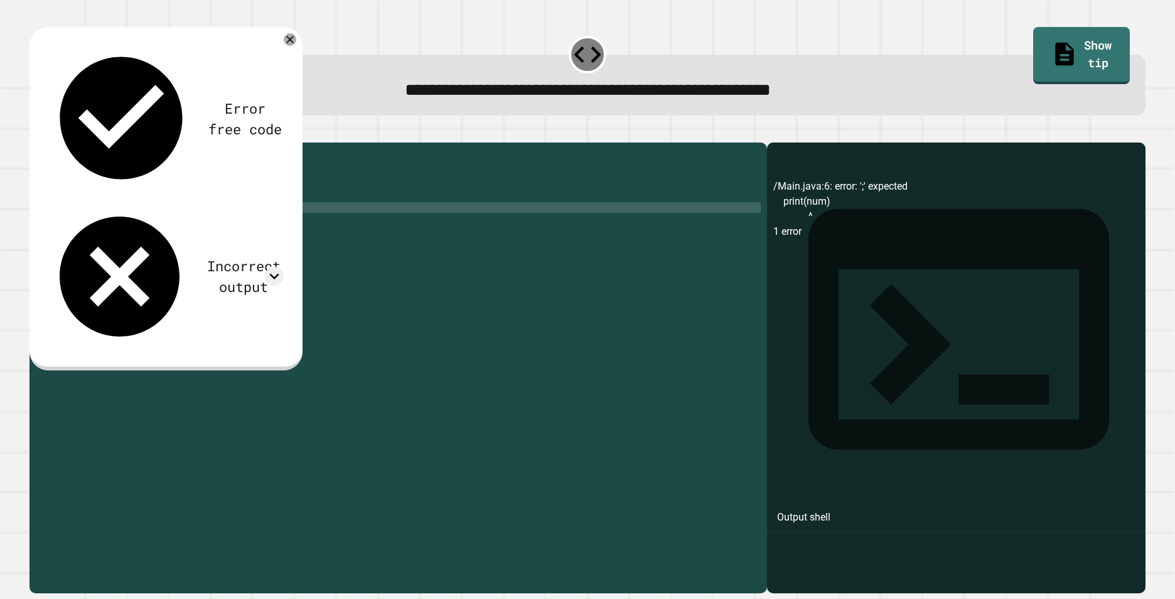
click at [88, 213] on div "public class Main { public static void main ( String [ ] args ) { // Fill in th…" at bounding box center [408, 352] width 706 height 406
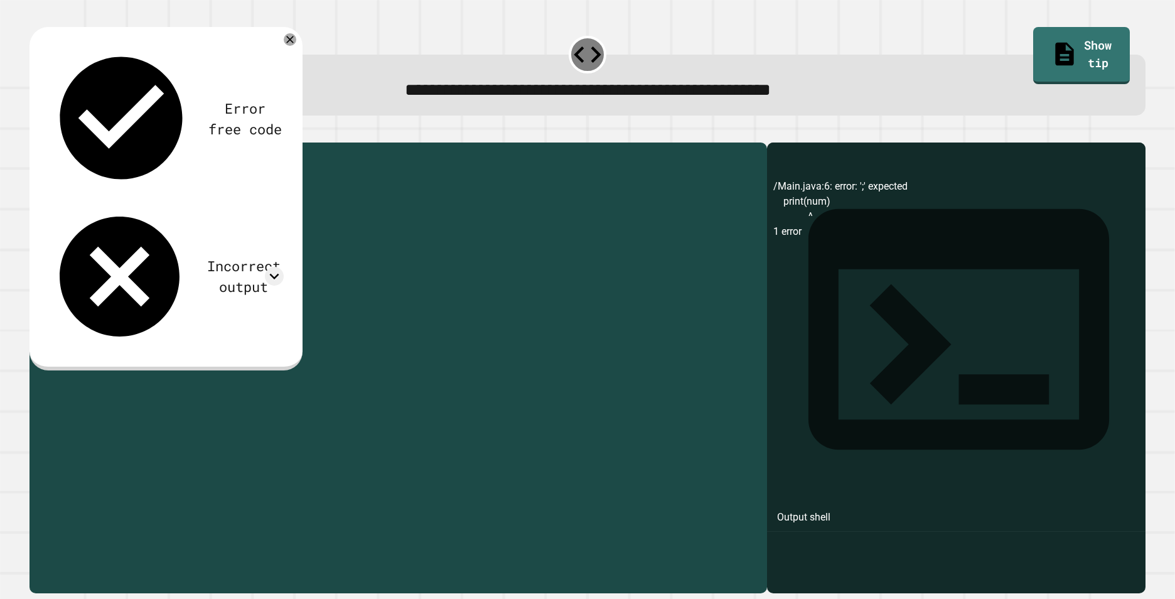
click at [88, 213] on div "public class Main { public static void main ( String [ ] args ) { // Fill in th…" at bounding box center [408, 352] width 706 height 406
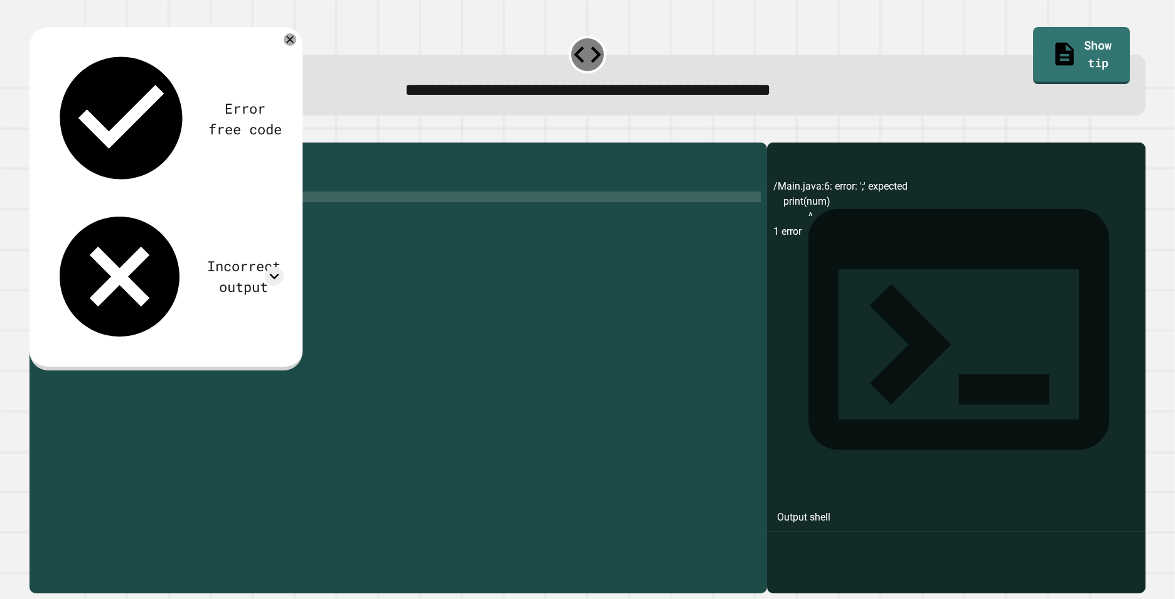
scroll to position [0, 4]
type textarea "**********"
click at [52, 143] on div at bounding box center [588, 134] width 1116 height 15
click at [36, 132] on button "button" at bounding box center [36, 132] width 0 height 0
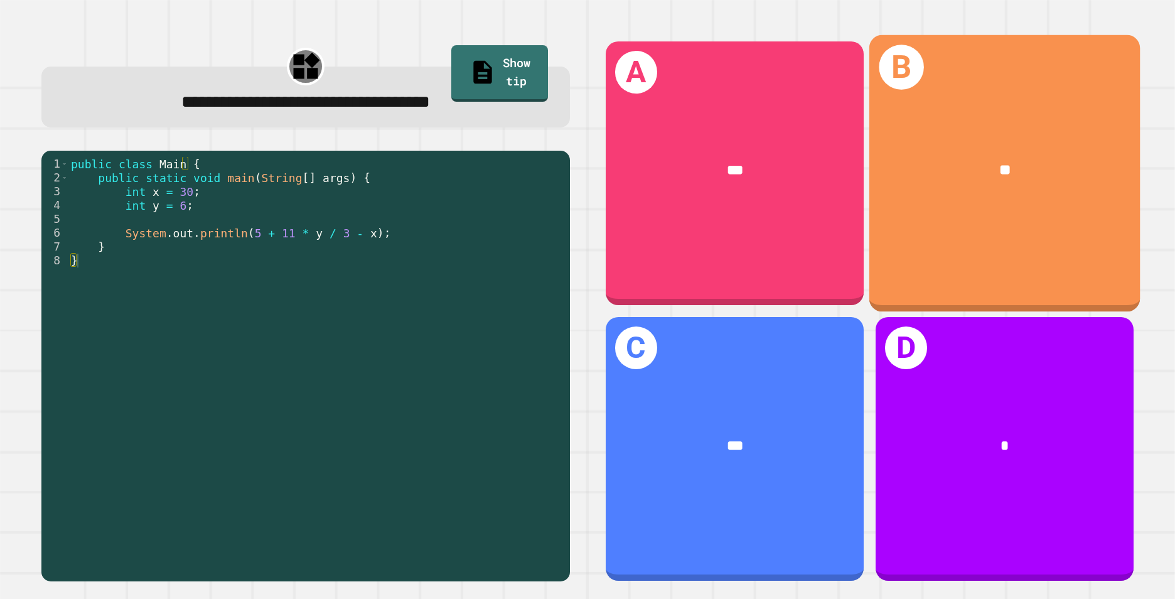
click at [970, 222] on div "B **" at bounding box center [1004, 173] width 271 height 277
